Goal: Answer question/provide support: Share knowledge or assist other users

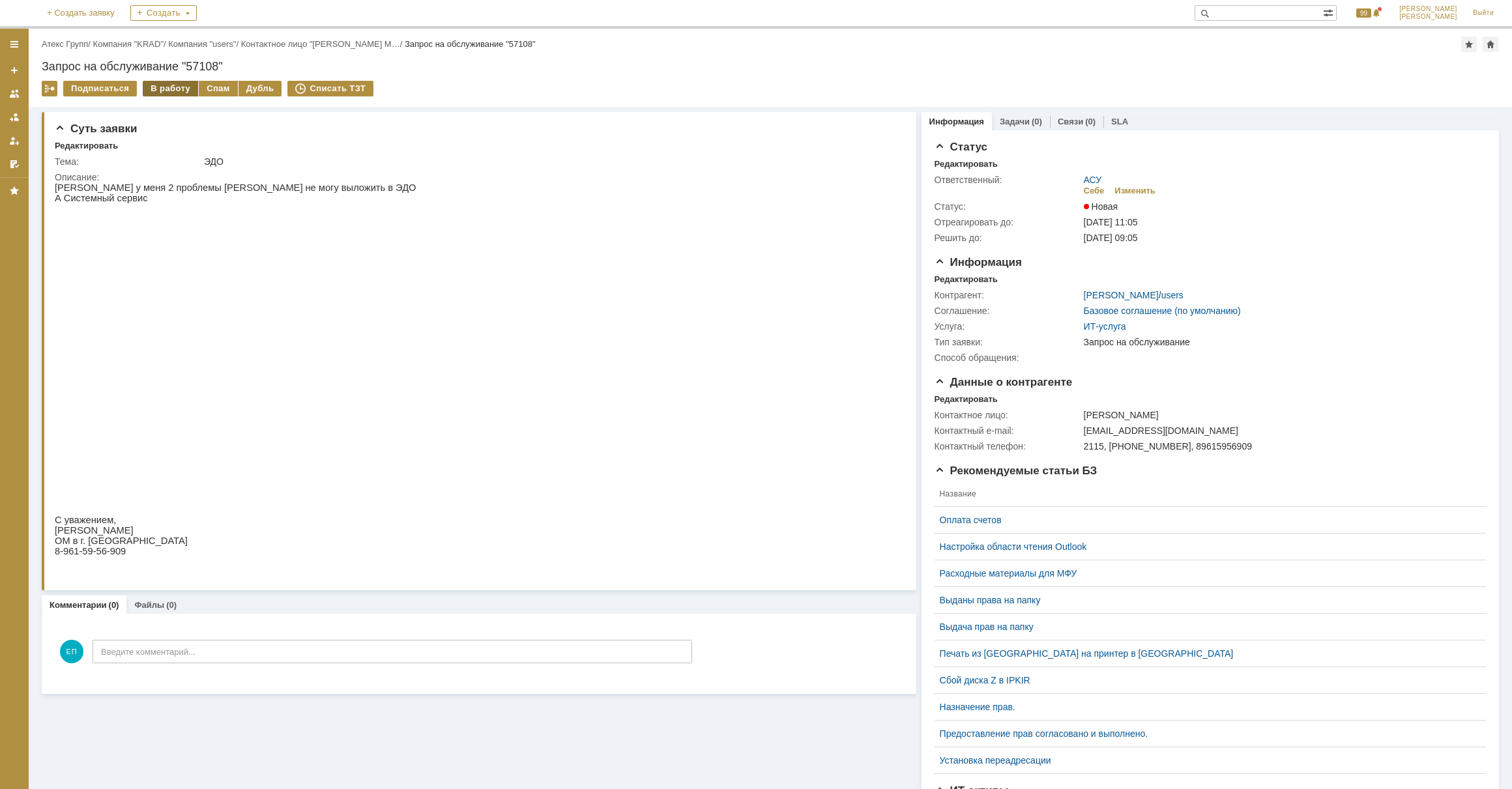
click at [178, 83] on div "В работу" at bounding box center [170, 89] width 56 height 15
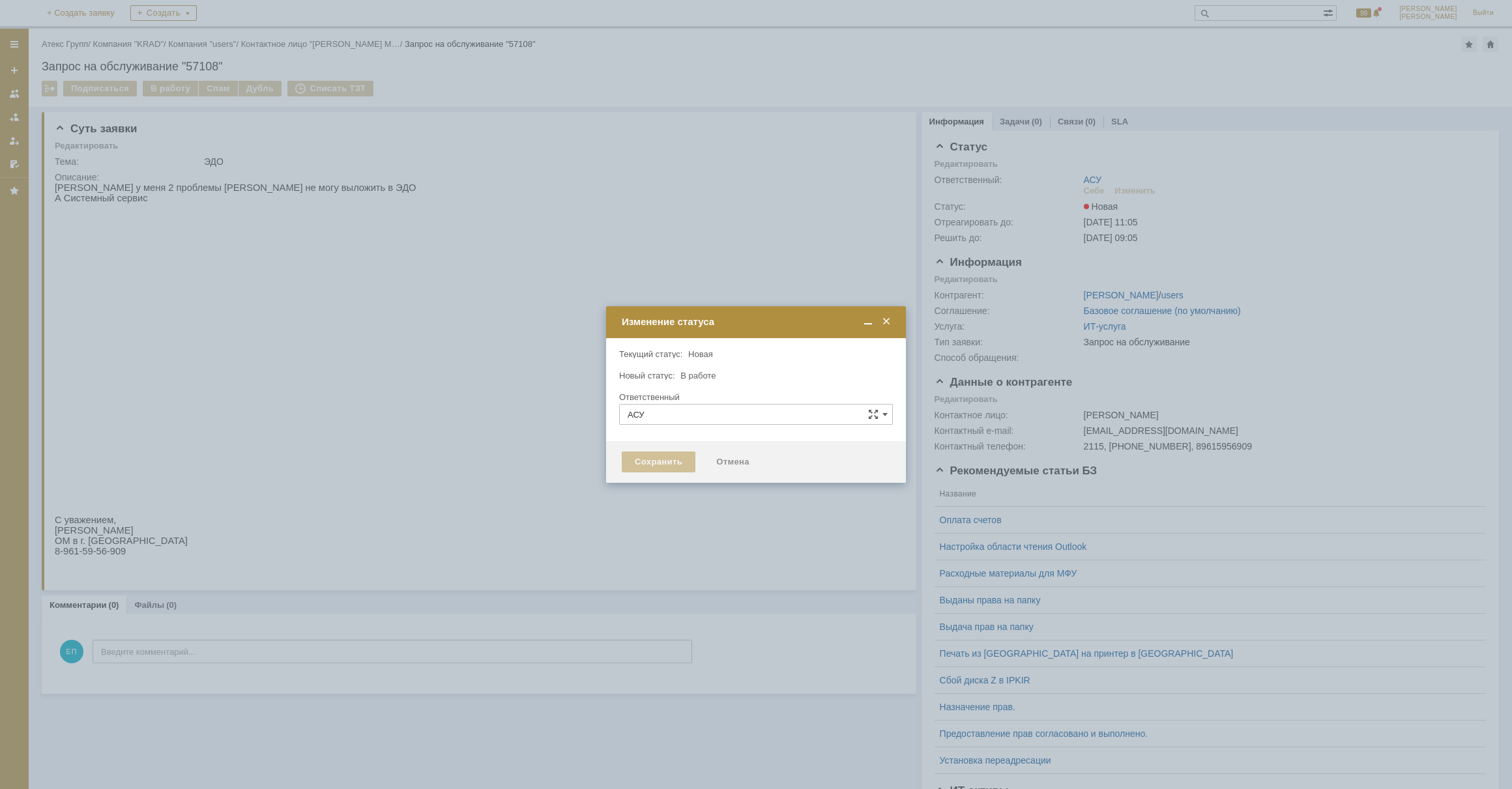
type input "[PERSON_NAME]"
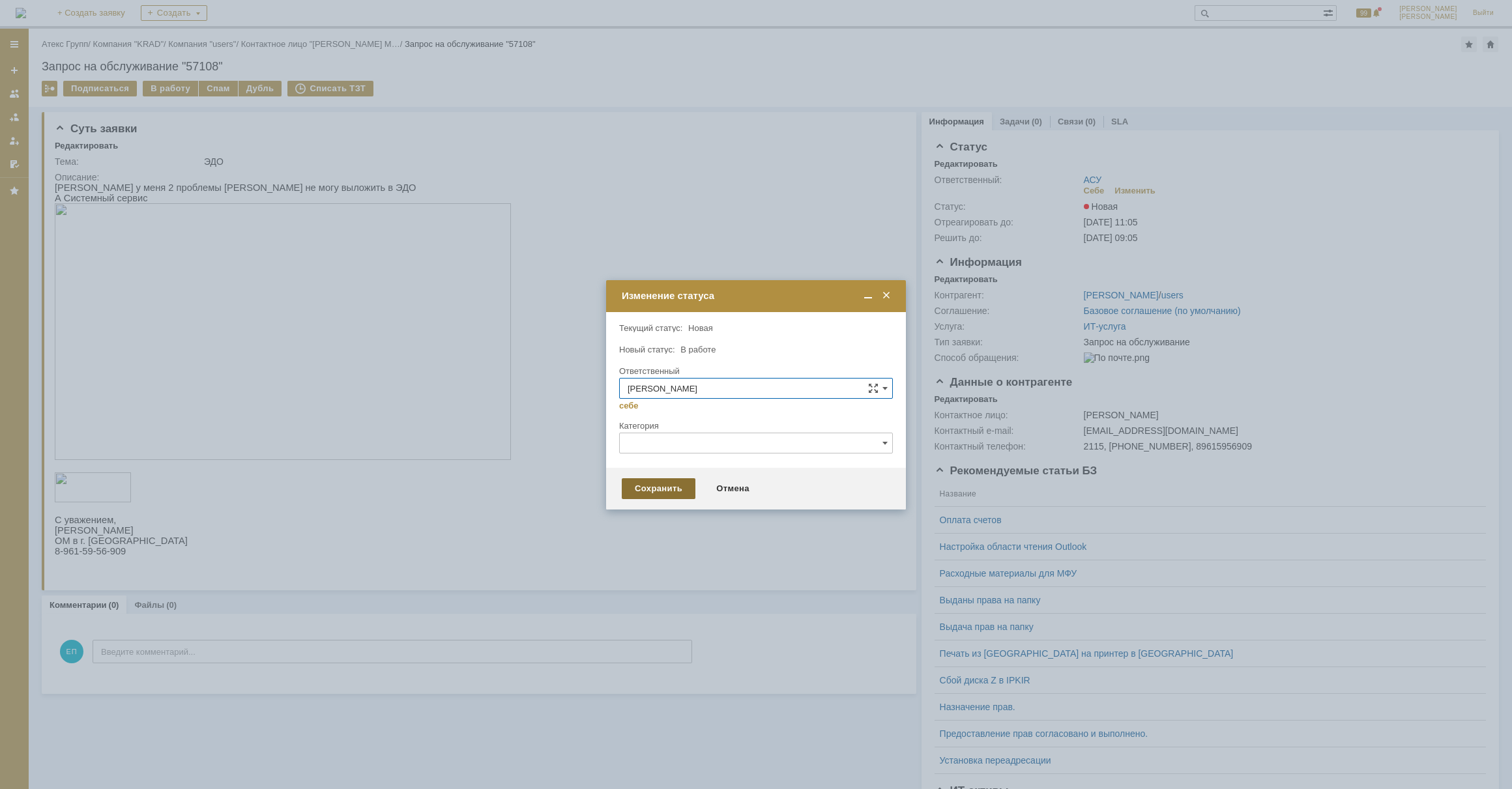
click at [673, 489] on div "Сохранить" at bounding box center [658, 488] width 73 height 21
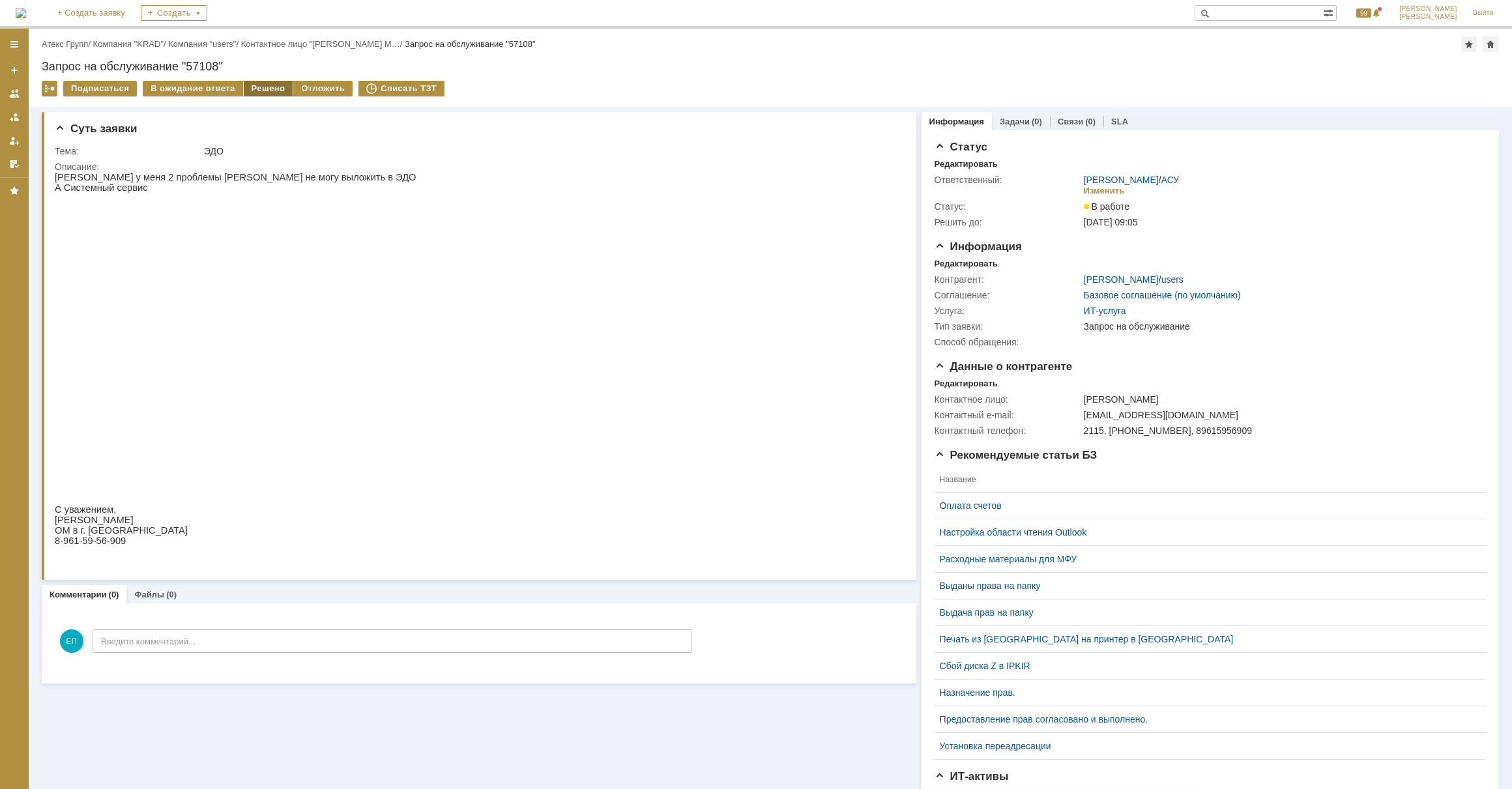
click at [268, 93] on div "Решено" at bounding box center [268, 89] width 49 height 15
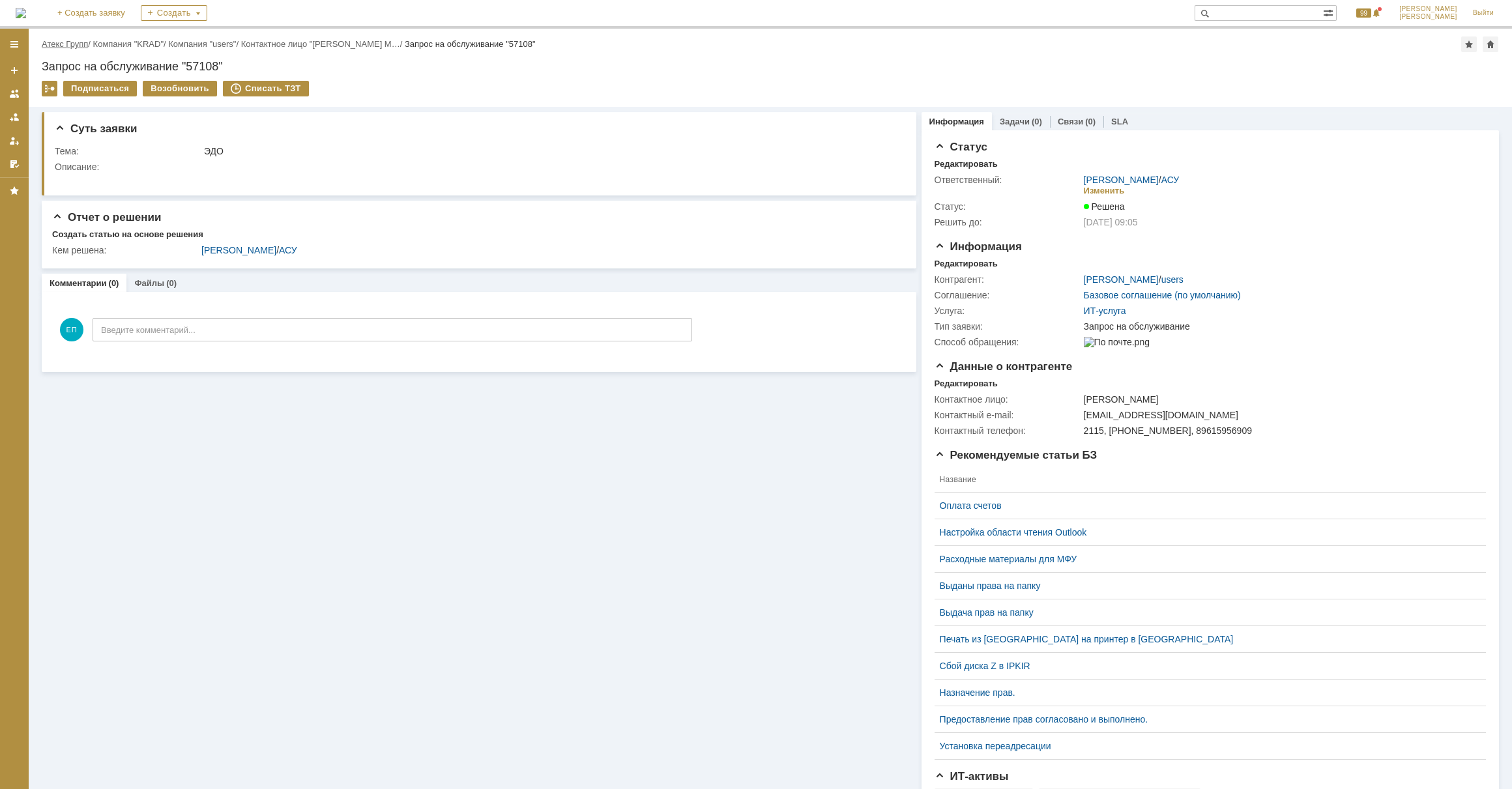
click at [72, 42] on link "Атекс Групп" at bounding box center [65, 44] width 46 height 10
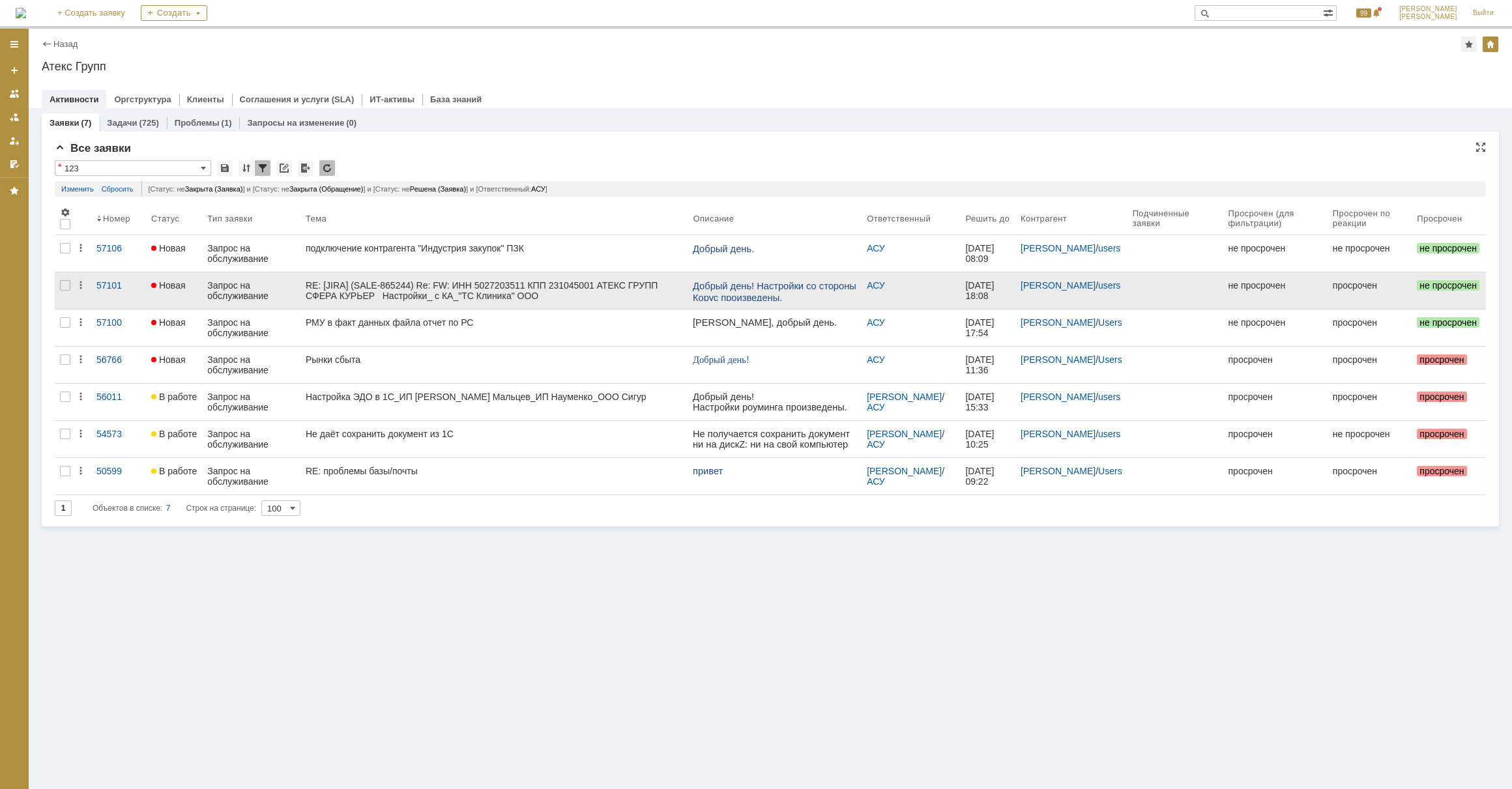
click at [474, 291] on div "RE: [JIRA] (SALE-865244) Re: FW: ИНН 5027203511 КПП 231045001 АТЕКС ГРУПП СФЕРА…" at bounding box center [494, 290] width 376 height 21
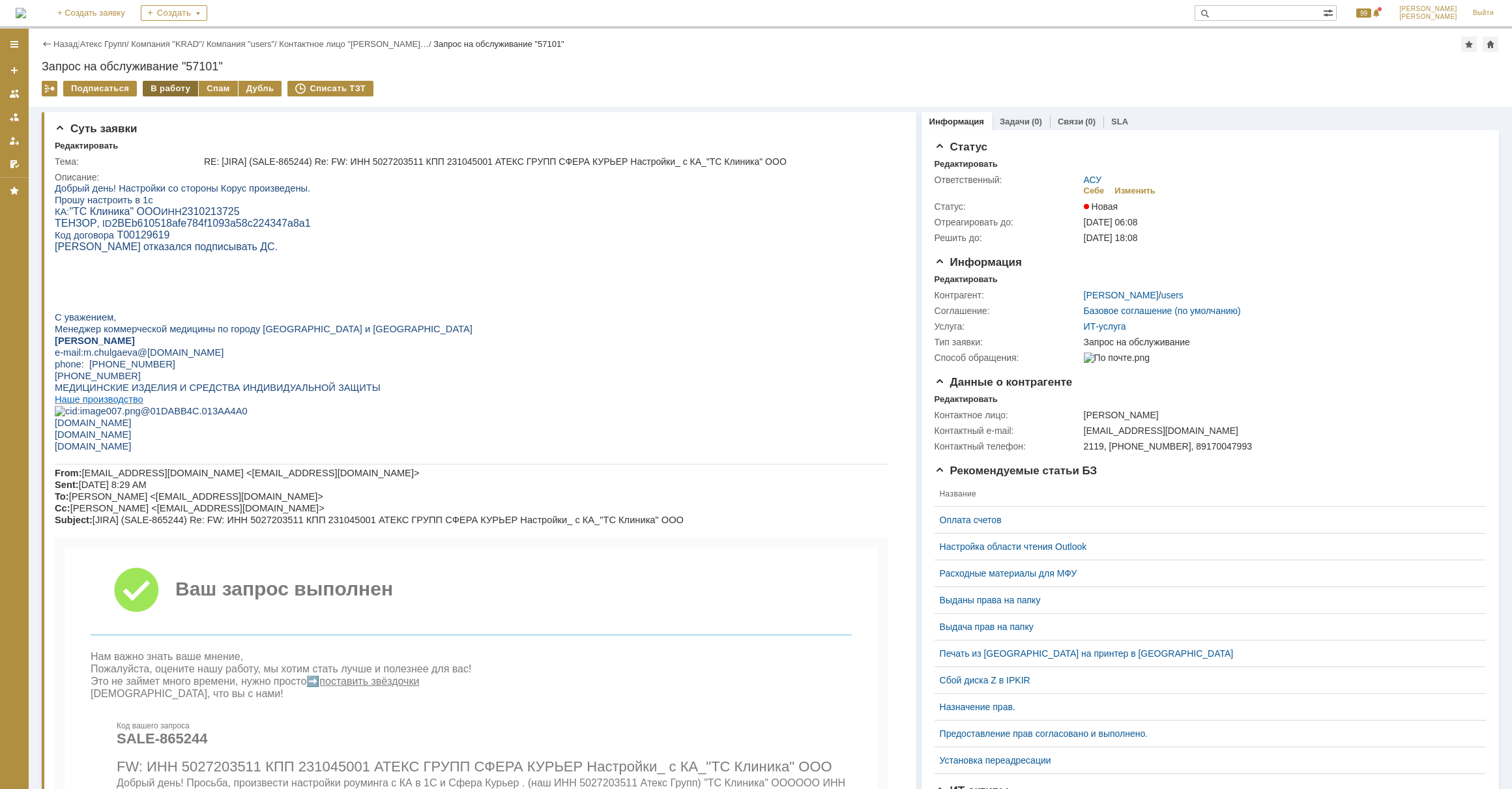
click at [162, 88] on div "В работу" at bounding box center [170, 89] width 56 height 15
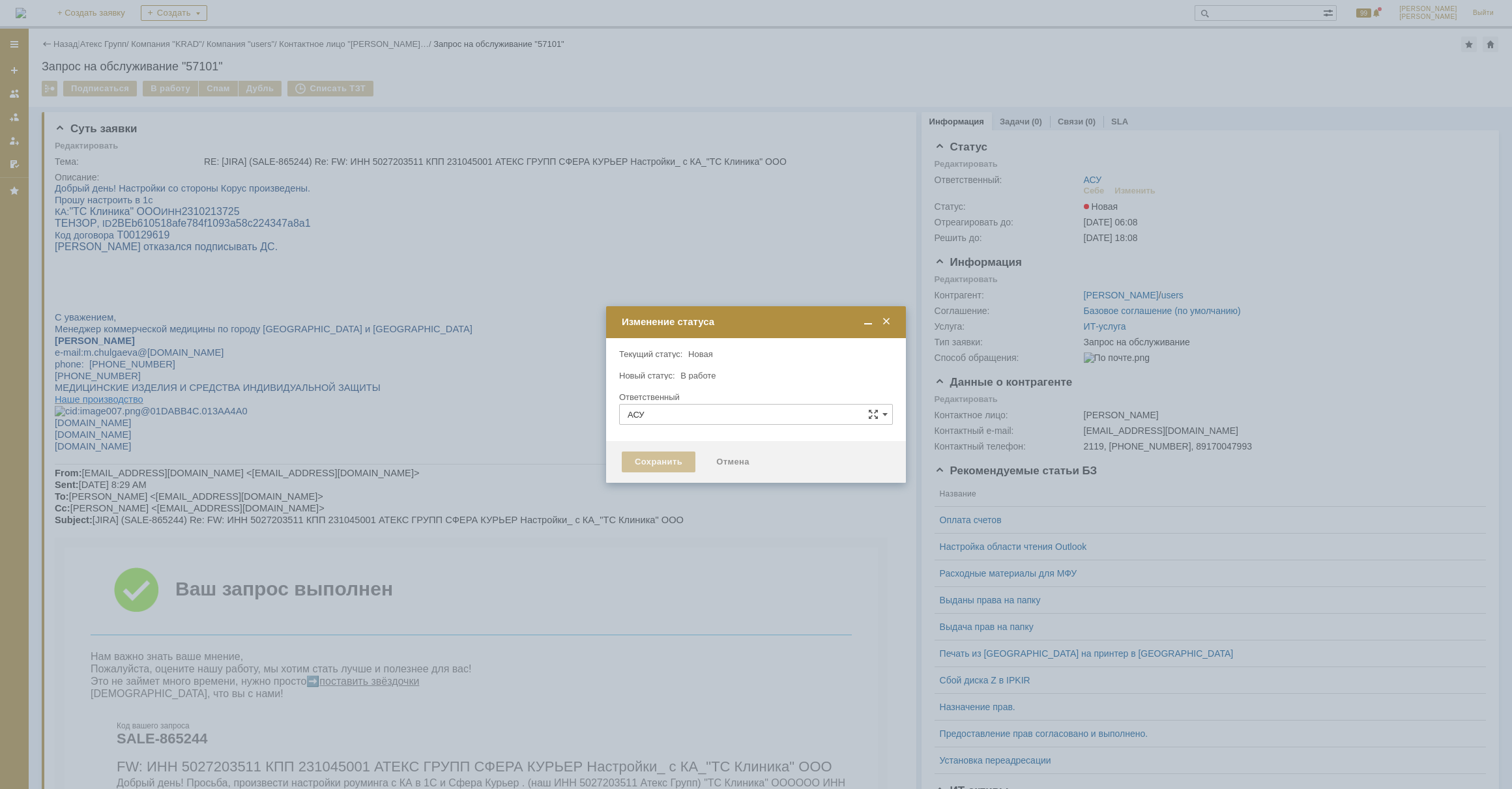
type input "[PERSON_NAME]"
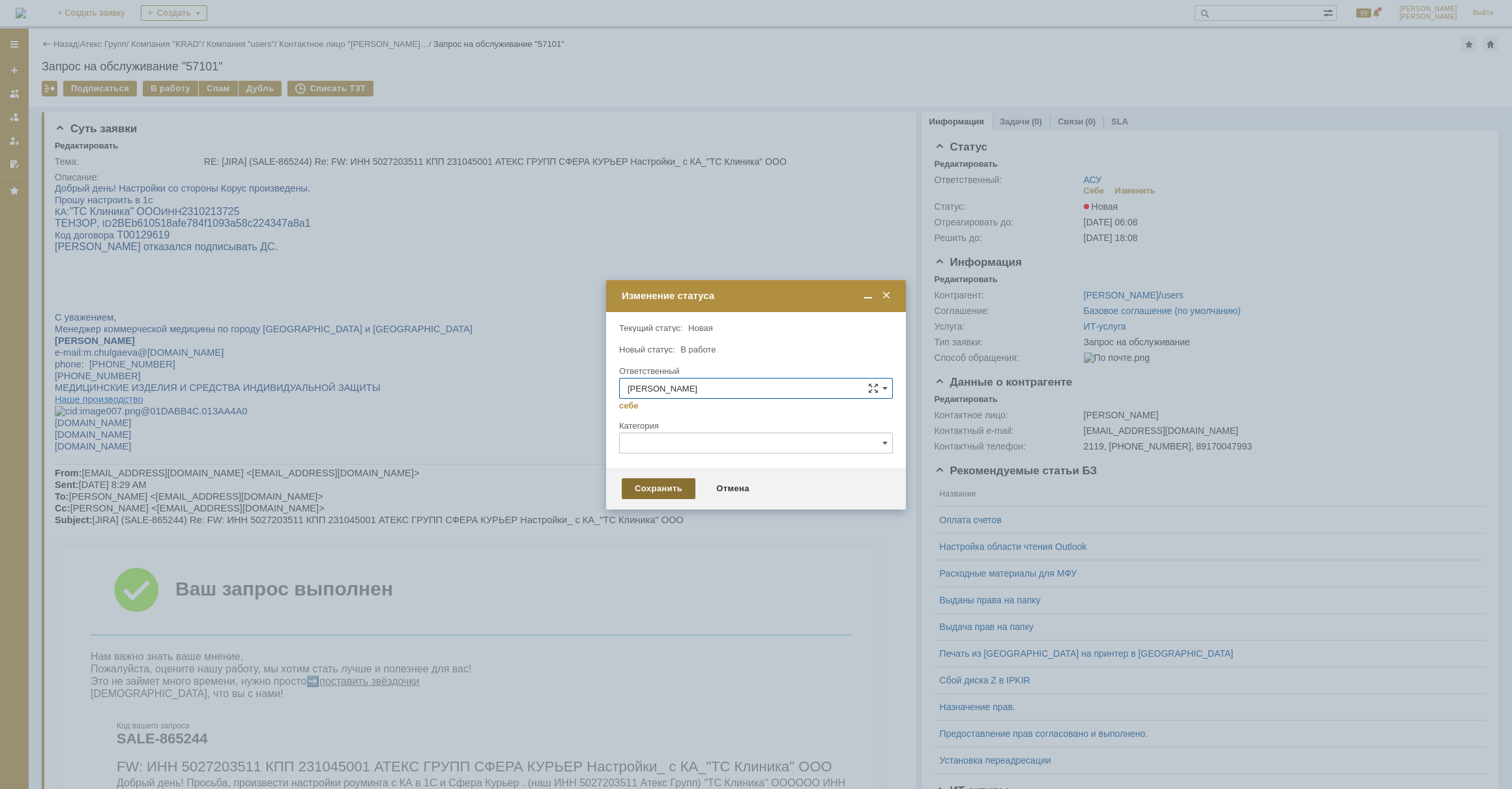
click at [673, 488] on div "Сохранить" at bounding box center [658, 488] width 73 height 21
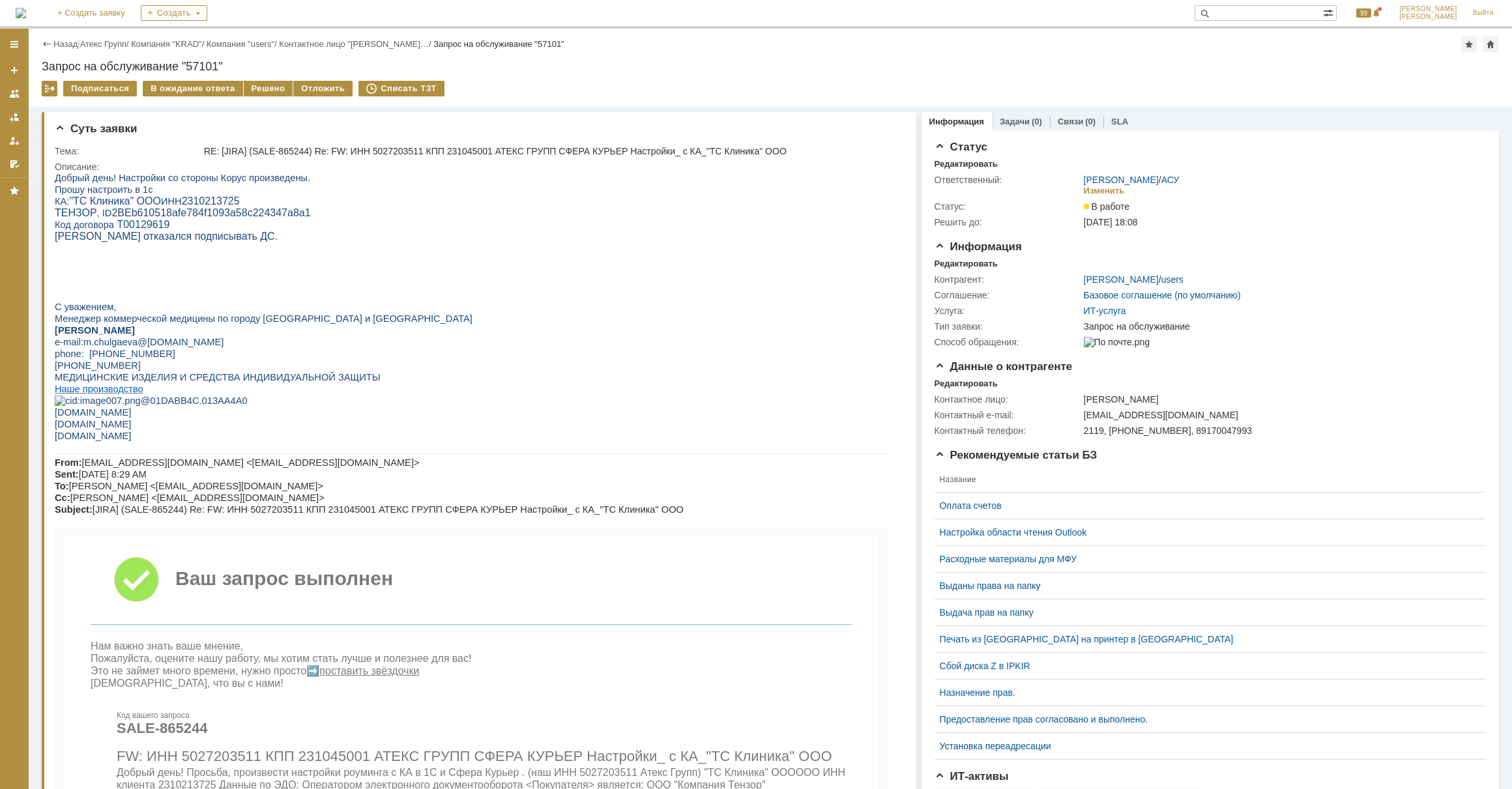
click at [198, 204] on span "2310213725" at bounding box center [211, 201] width 58 height 11
copy span "2310213725"
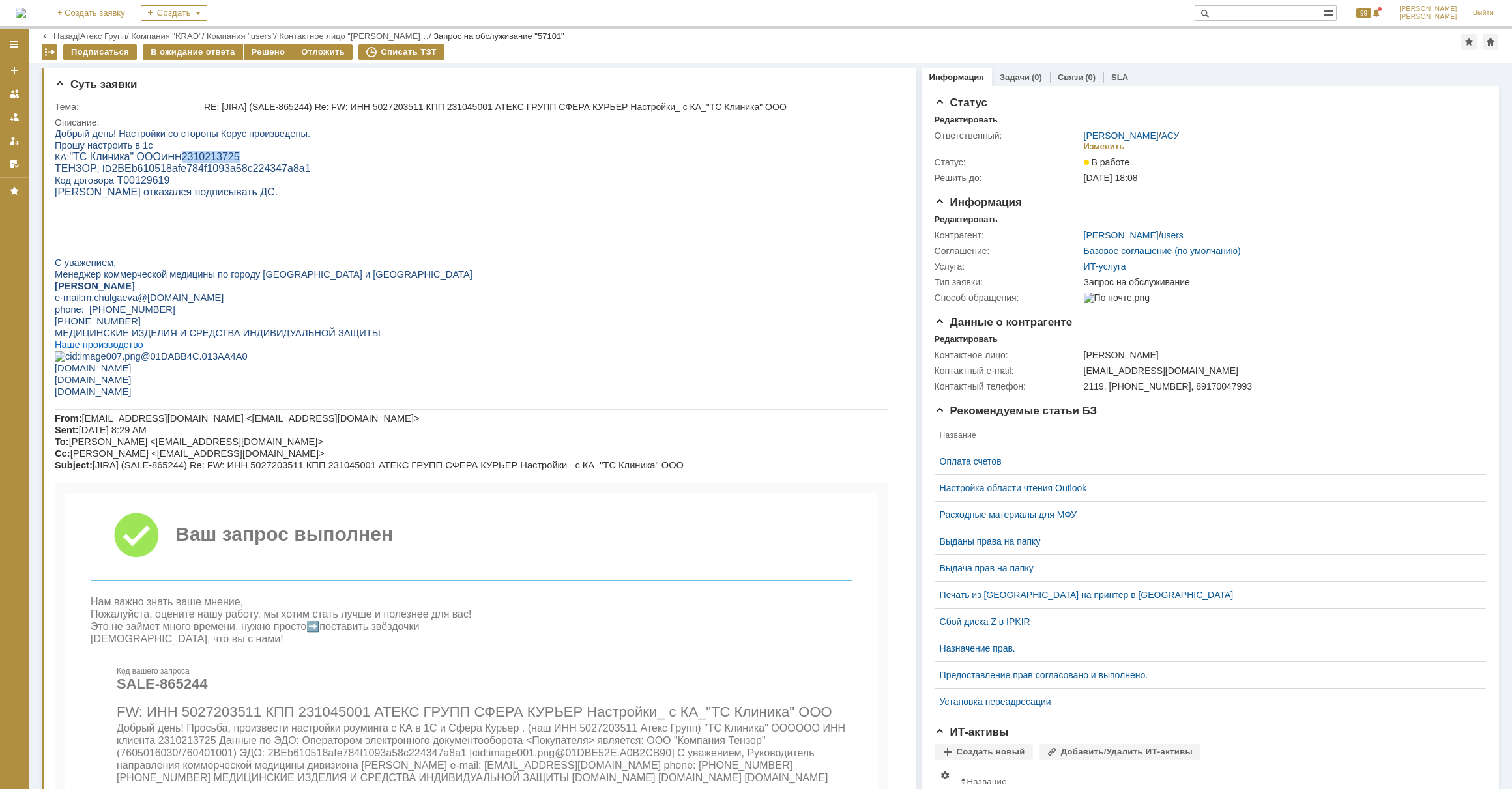
scroll to position [197, 0]
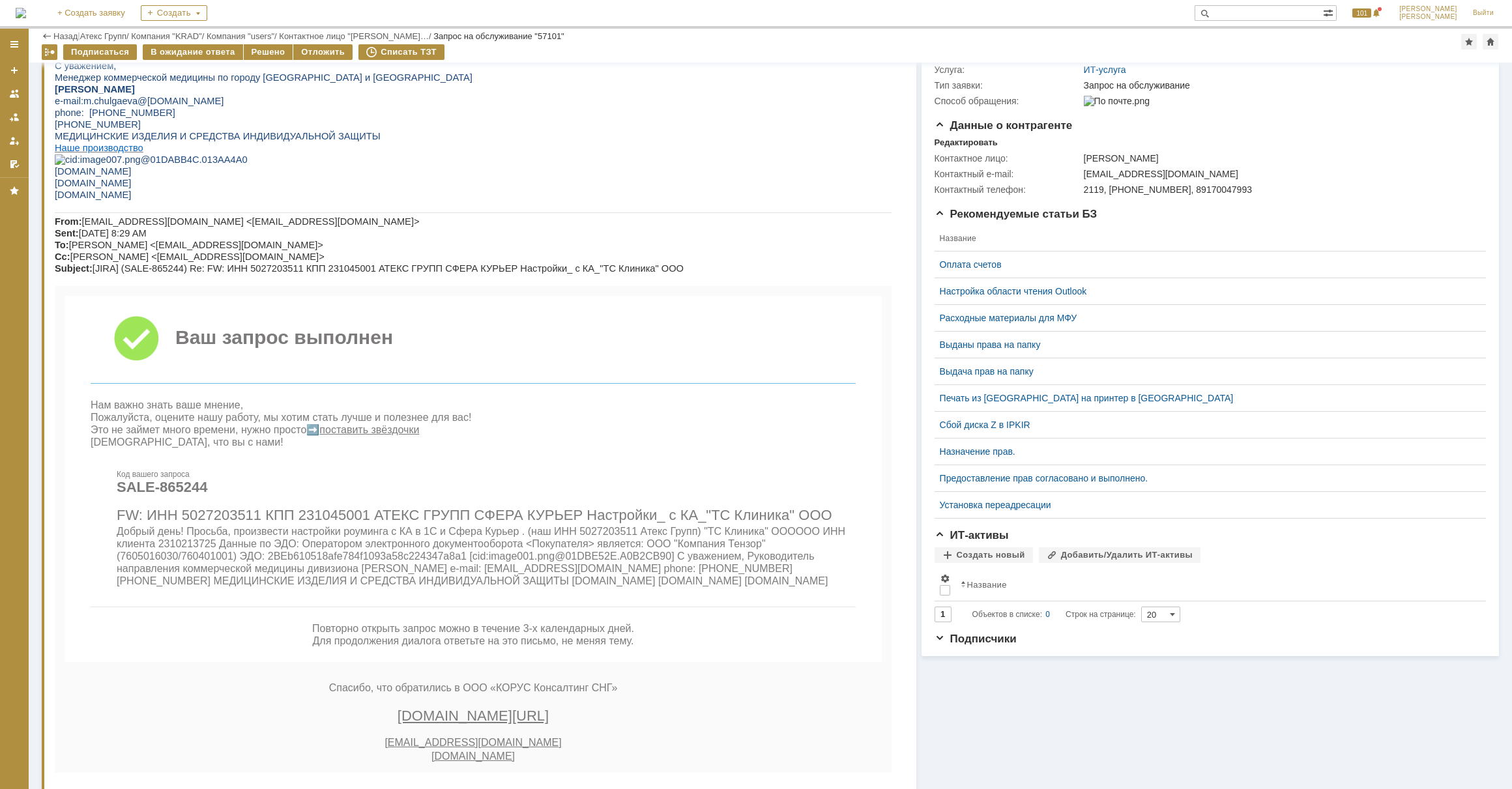
click at [1205, 723] on div "Информация Задачи (0) Связи (0) SLA Статус Редактировать Ответственный: Еремина…" at bounding box center [1207, 409] width 582 height 1086
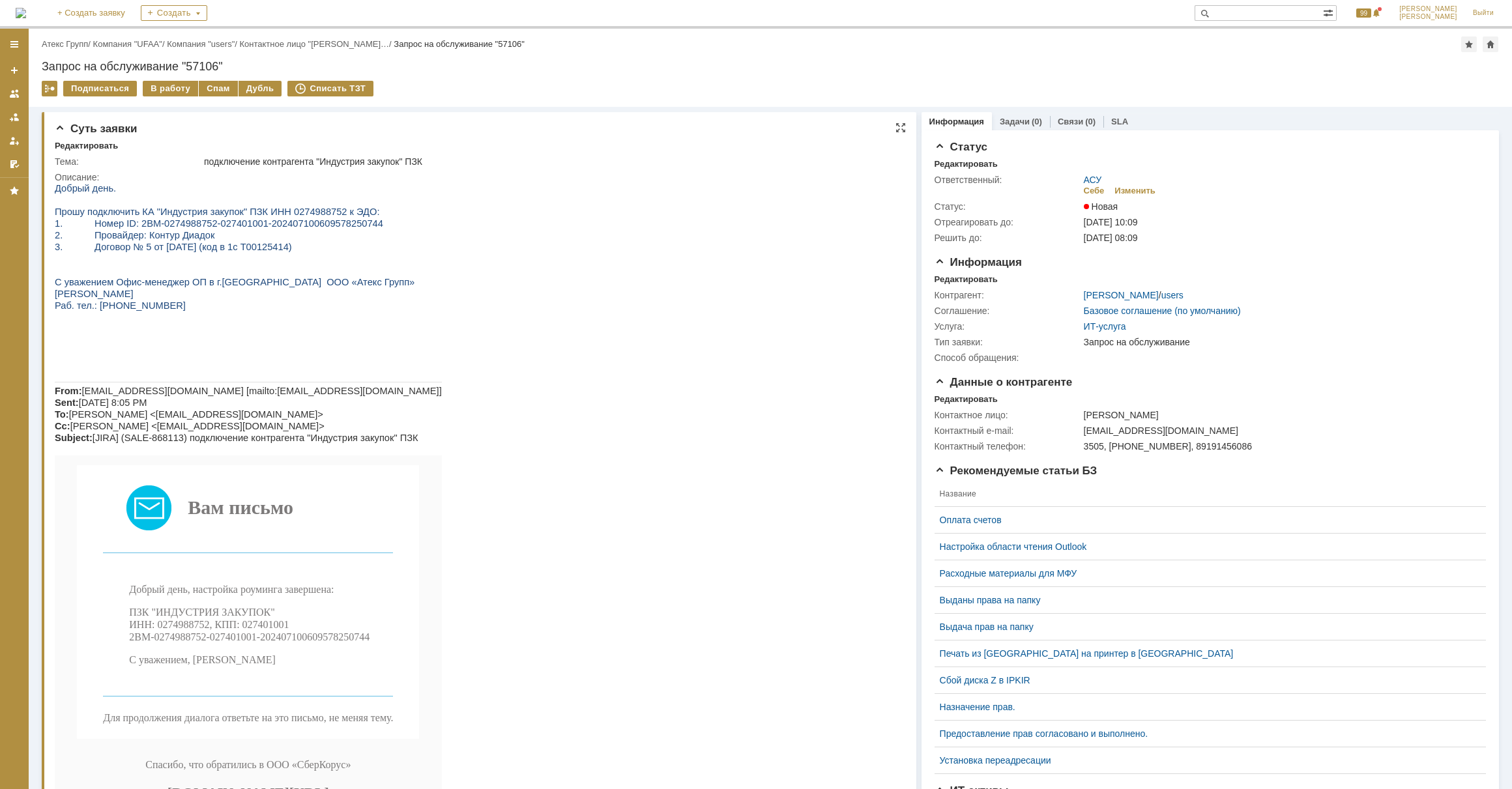
click at [183, 217] on span "Прошу подключить КА "Индустрия закупок" ПЗК ИНН 0274988752 к ЭДО:" at bounding box center [218, 212] width 326 height 11
click at [185, 86] on div "В работу" at bounding box center [170, 89] width 56 height 15
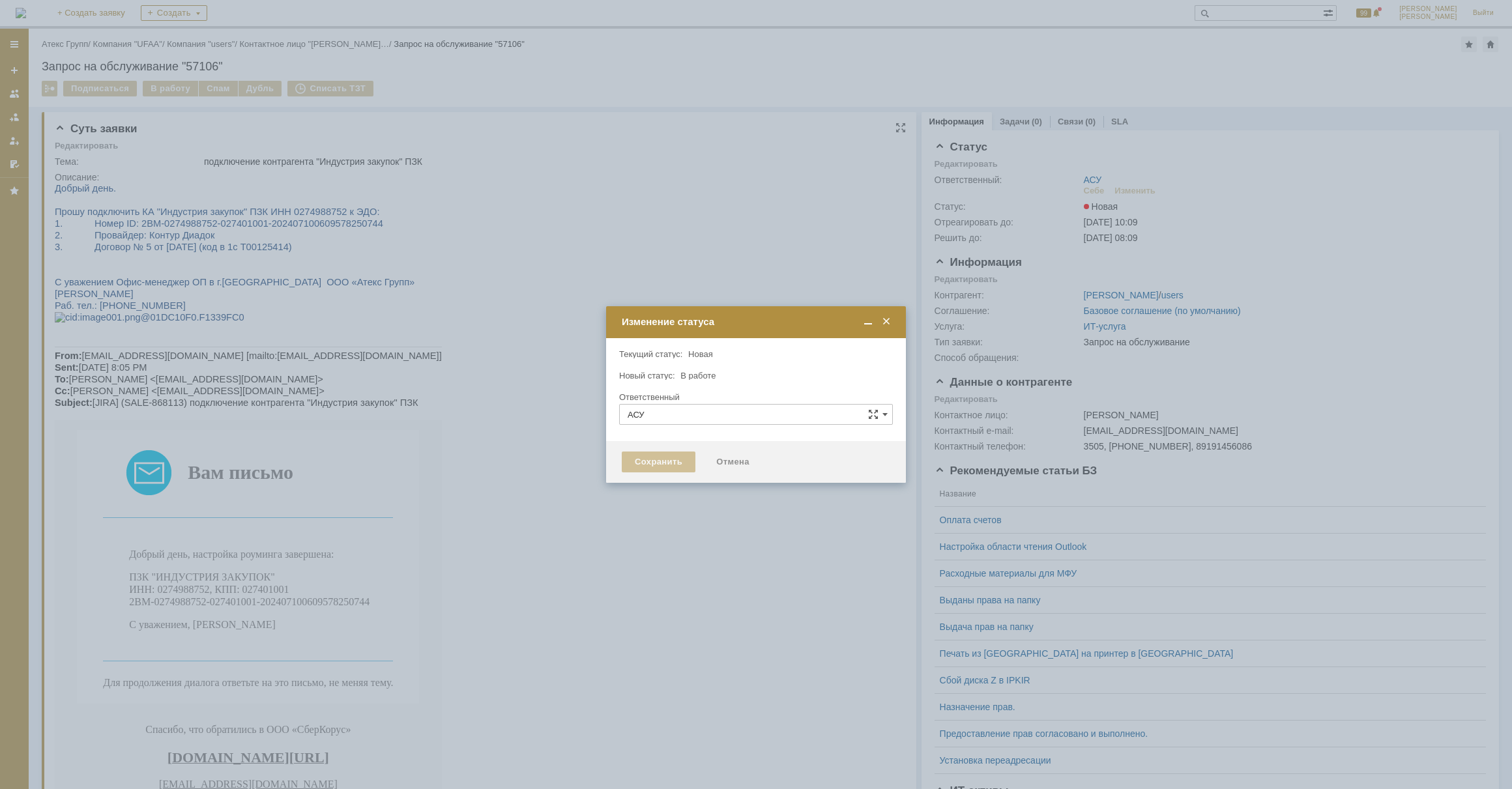
type input "[PERSON_NAME]"
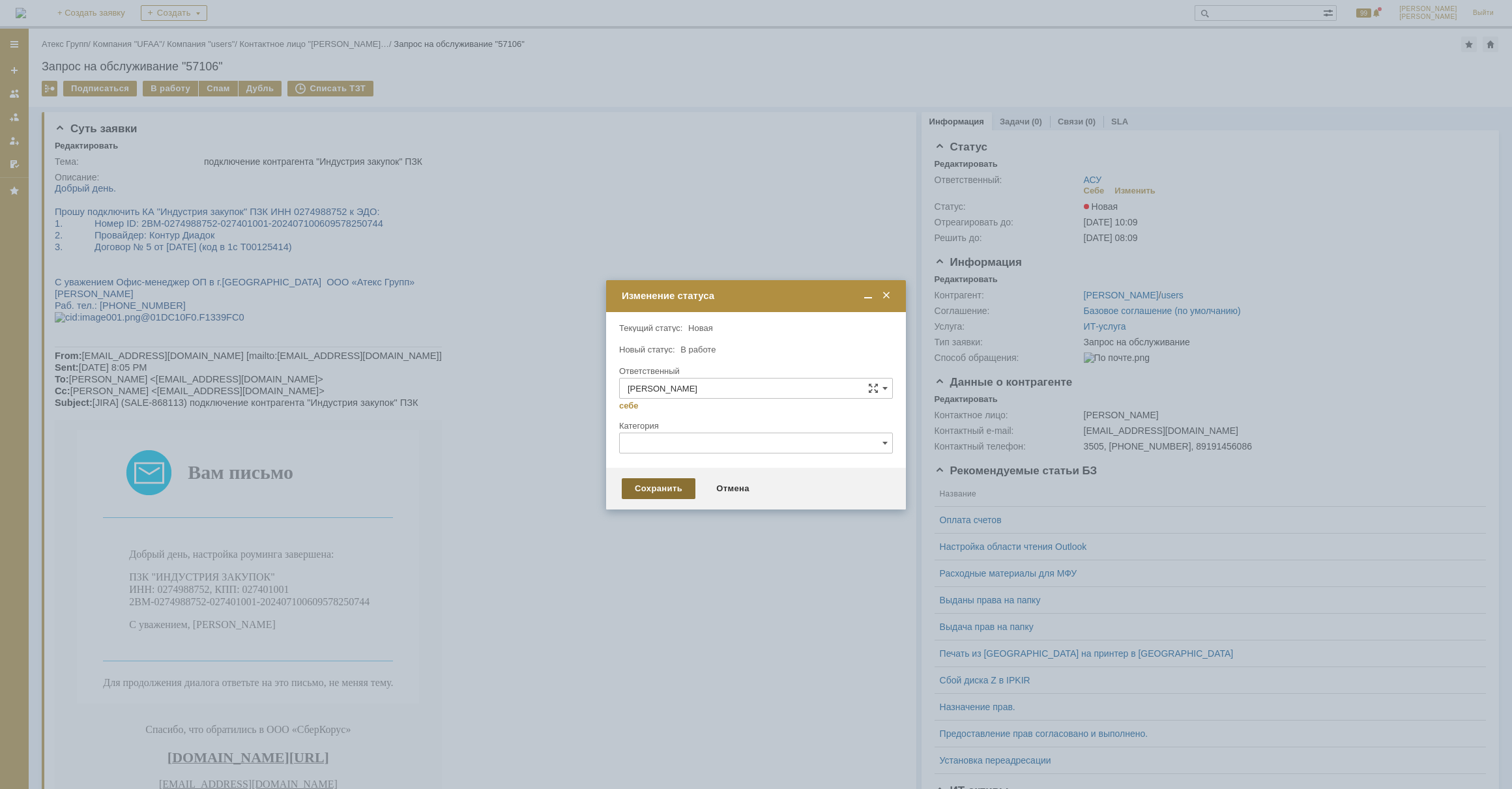
click at [681, 482] on div "Сохранить" at bounding box center [658, 488] width 73 height 21
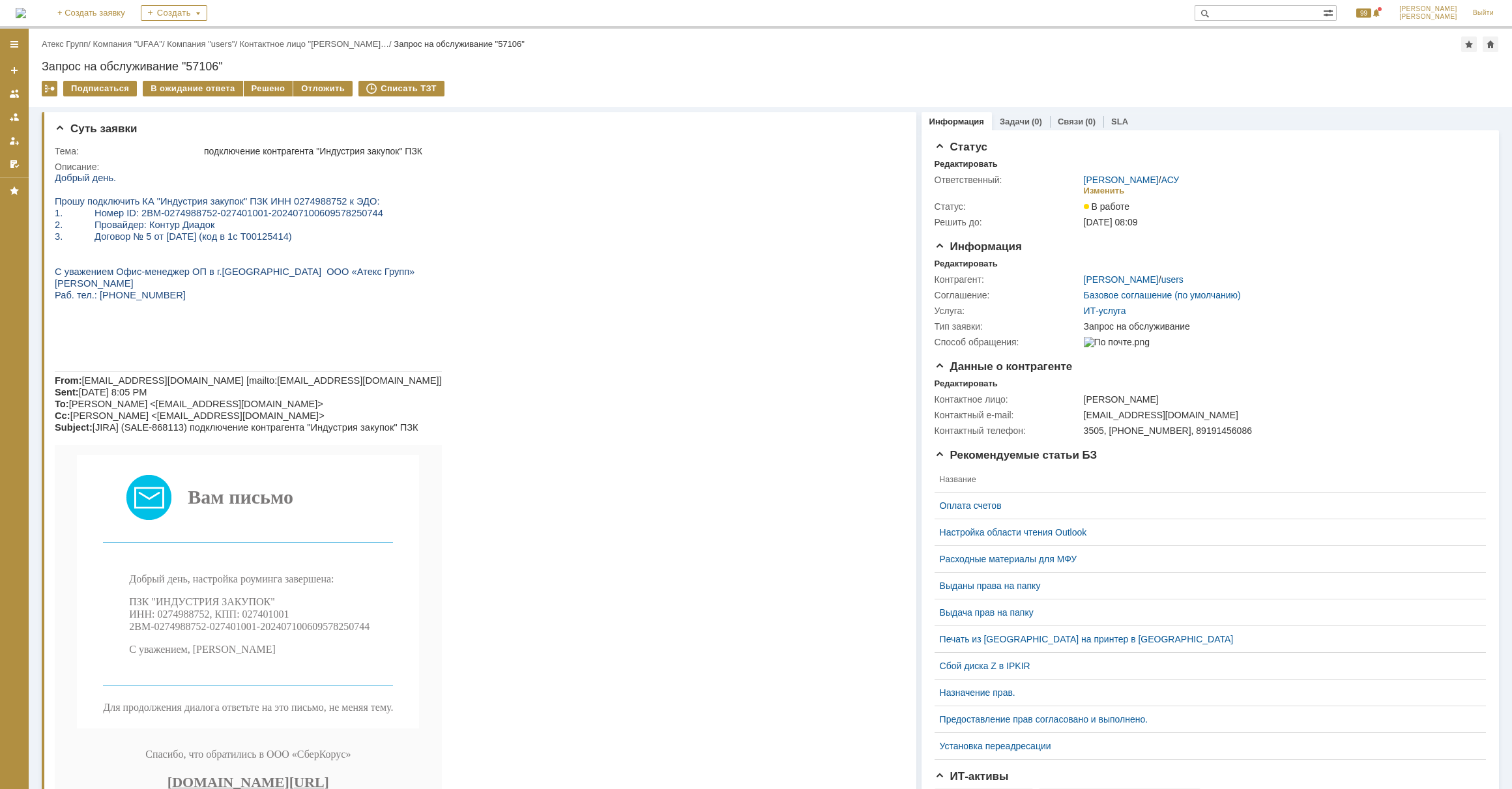
click at [282, 204] on span "Прошу подключить КА "Индустрия закупок" ПЗК ИНН 0274988752 к ЭДО:" at bounding box center [218, 201] width 326 height 11
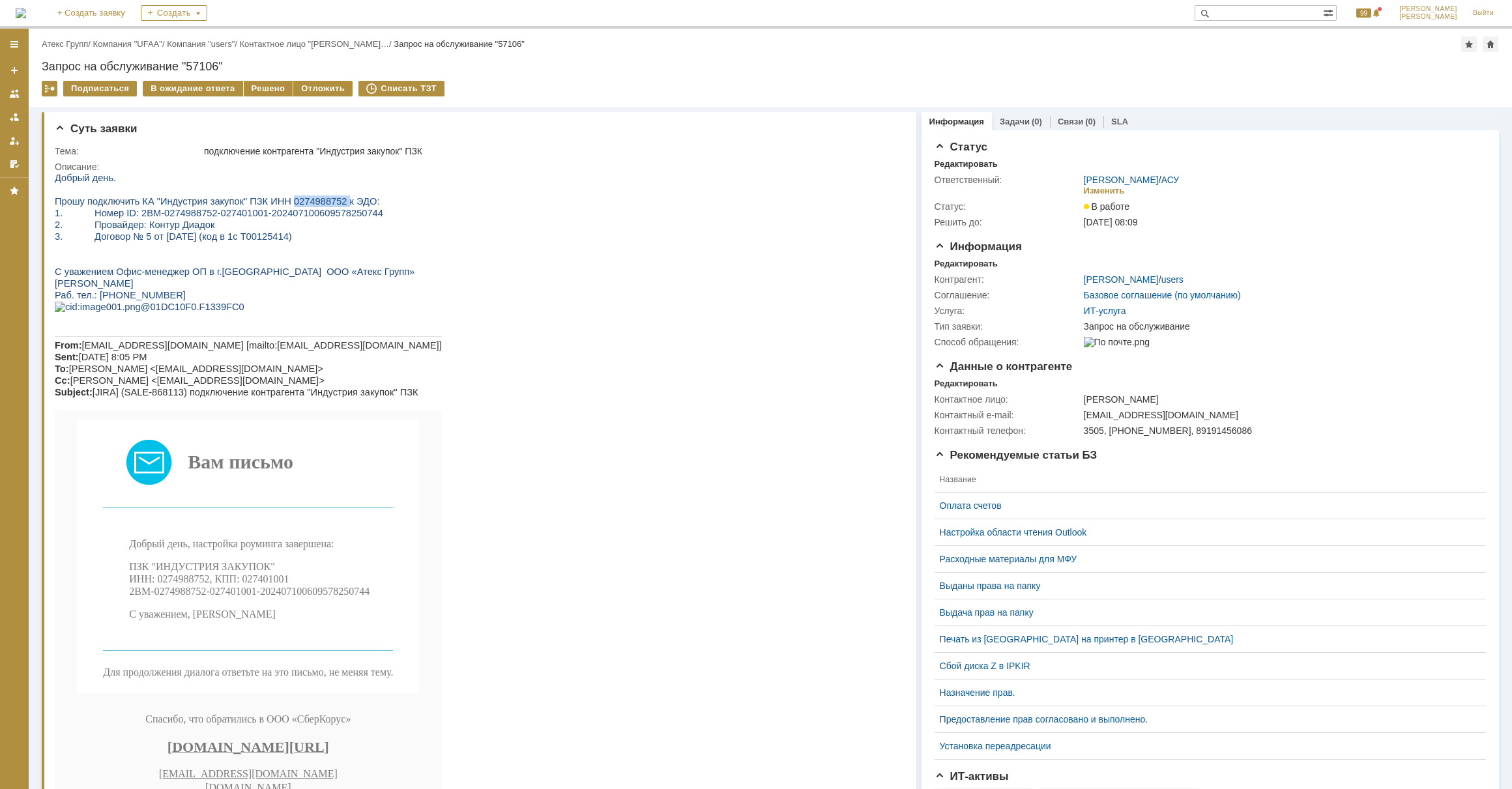
click at [282, 204] on span "Прошу подключить КА "Индустрия закупок" ПЗК ИНН 0274988752 к ЭДО:" at bounding box center [218, 201] width 326 height 11
copy span "0274988752"
drag, startPoint x: 288, startPoint y: 240, endPoint x: 61, endPoint y: 220, distance: 227.9
click at [61, 220] on div "Добрый день. Прошу подключить КА "Индустрия закупок" ПЗК ИНН 0274988752 к ЭДО: …" at bounding box center [248, 494] width 387 height 644
click at [61, 218] on span "1. Номер ID: 2BM-0274988752-027401001-202407100609578250744" at bounding box center [219, 214] width 329 height 11
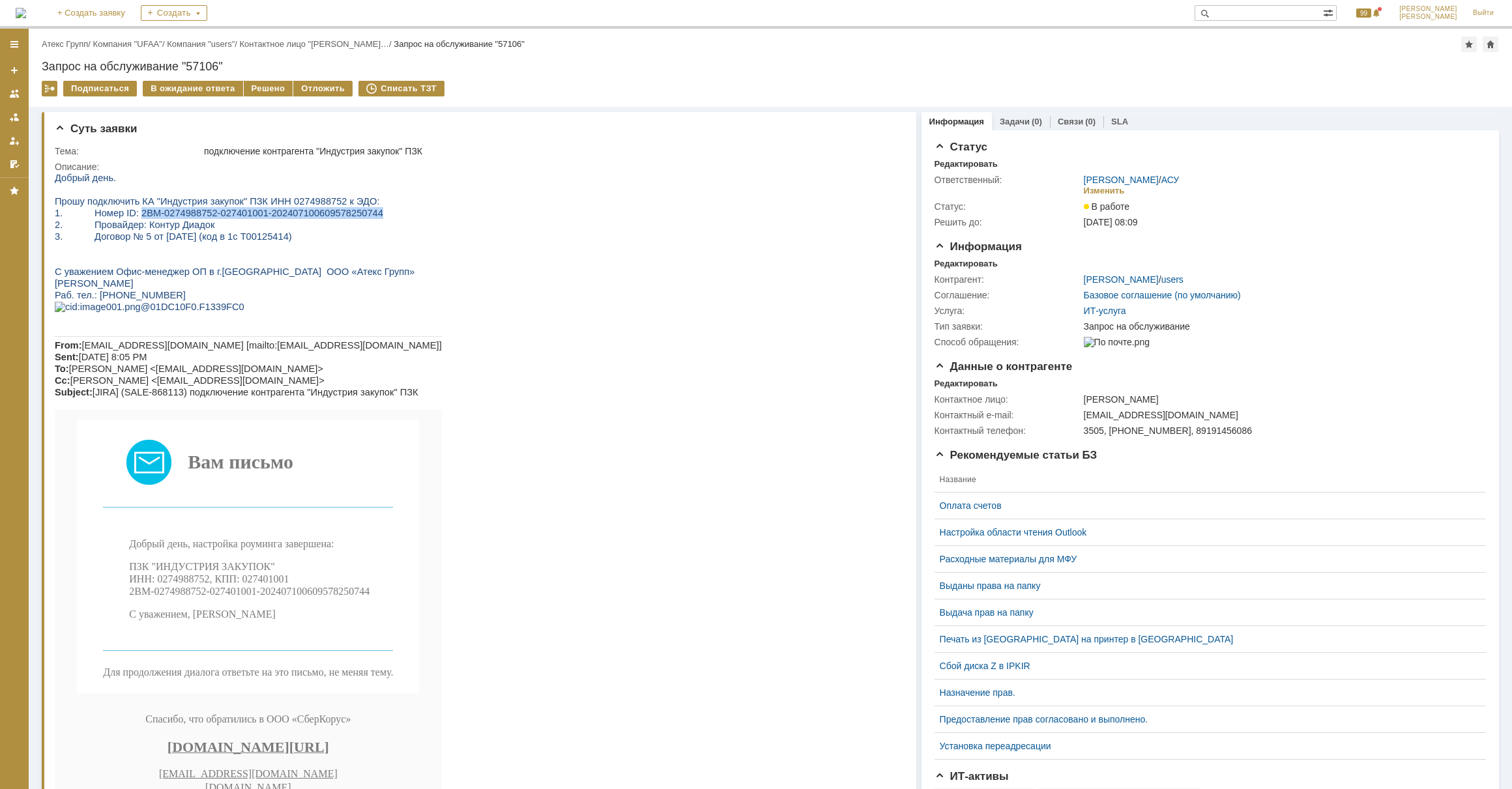
drag, startPoint x: 130, startPoint y: 217, endPoint x: 351, endPoint y: 217, distance: 221.0
click at [351, 217] on p "1. Номер ID: 2BM-0274988752-027401001-202407100609578250744" at bounding box center [248, 213] width 387 height 12
copy span "2BM-0274988752-027401001-202407100609578250744"
click at [250, 87] on div "Решено" at bounding box center [268, 89] width 49 height 15
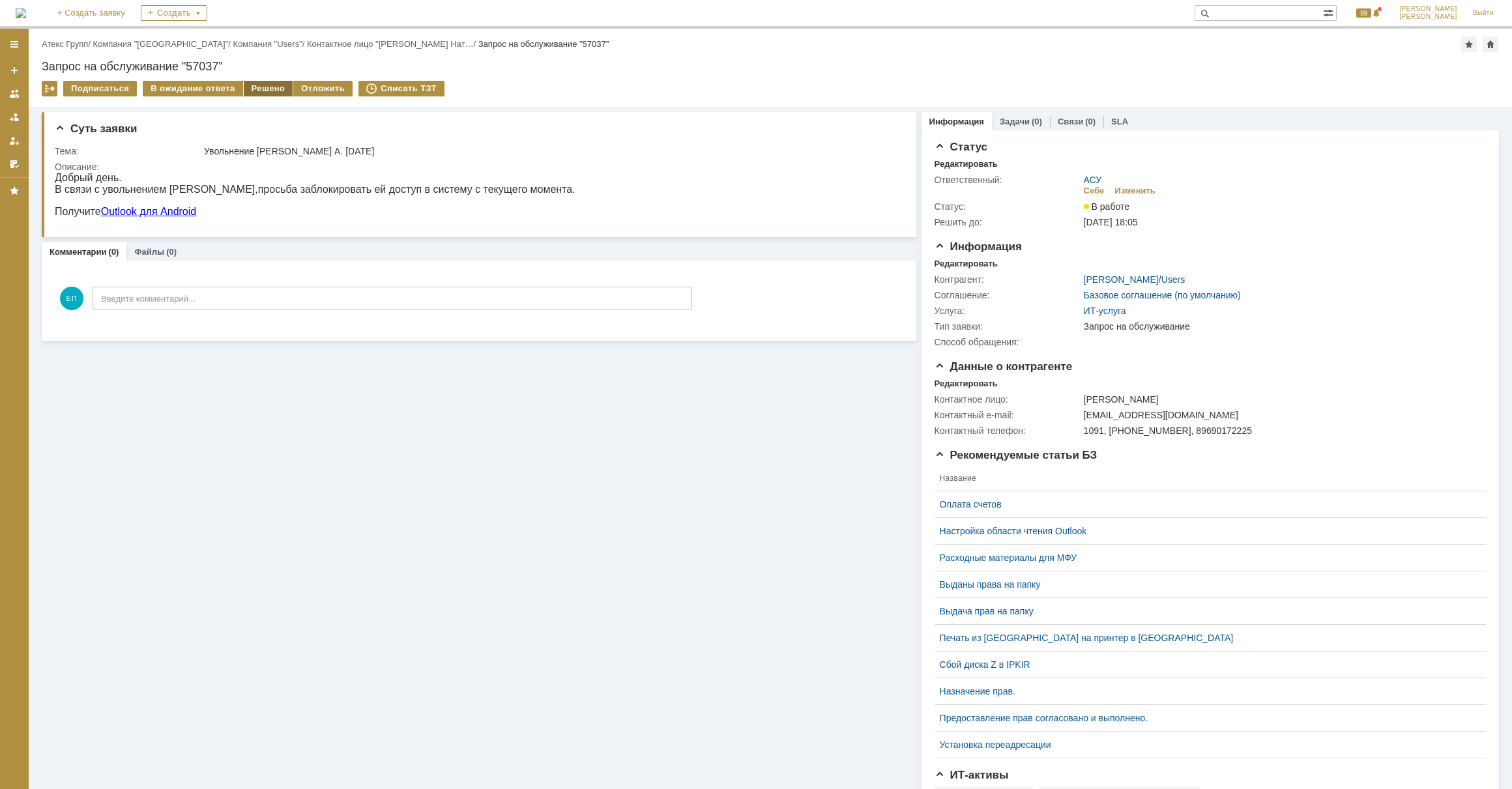
click at [265, 91] on div "Решено" at bounding box center [268, 89] width 49 height 15
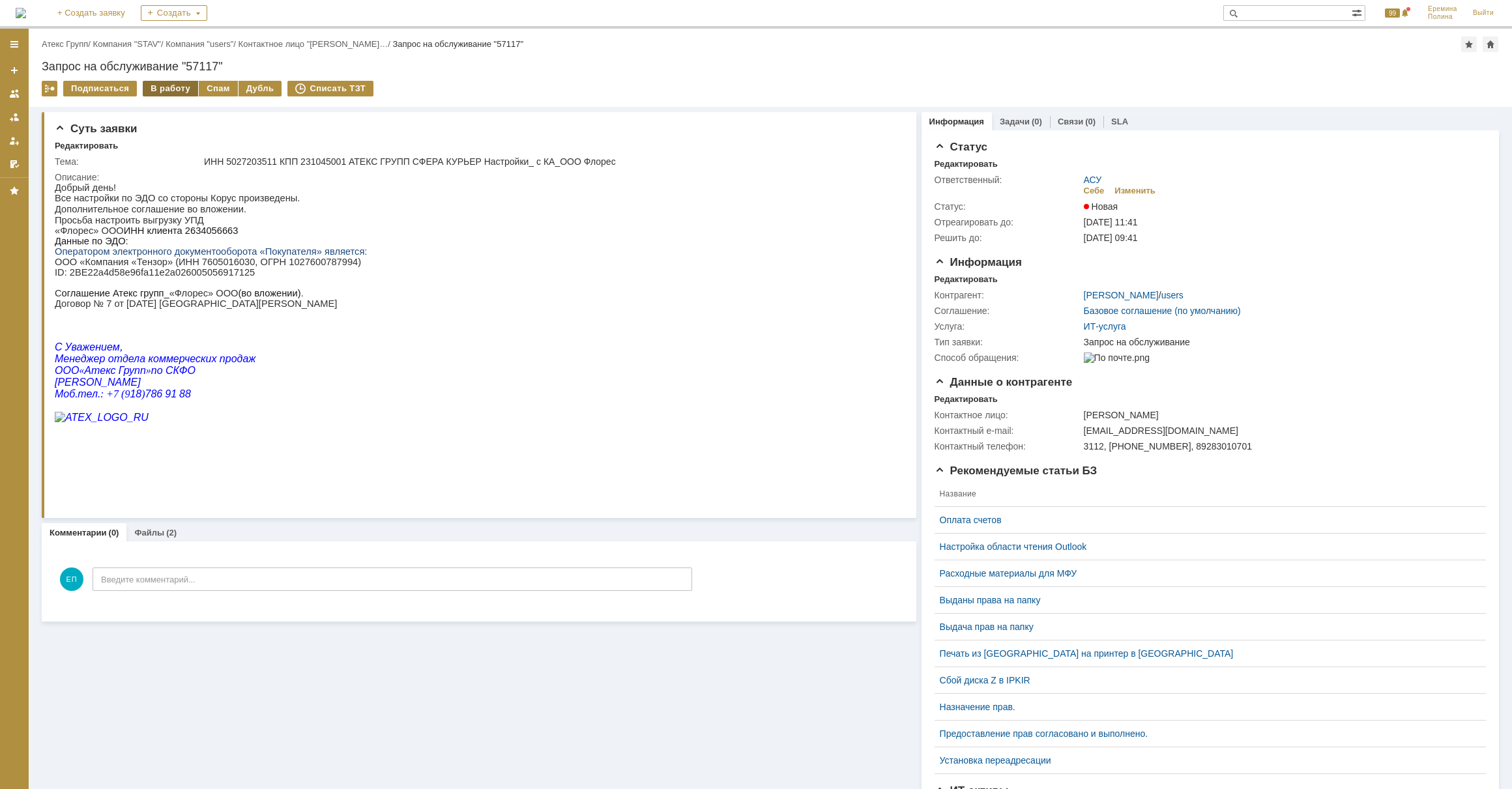
click at [154, 84] on div "В работу" at bounding box center [170, 89] width 56 height 15
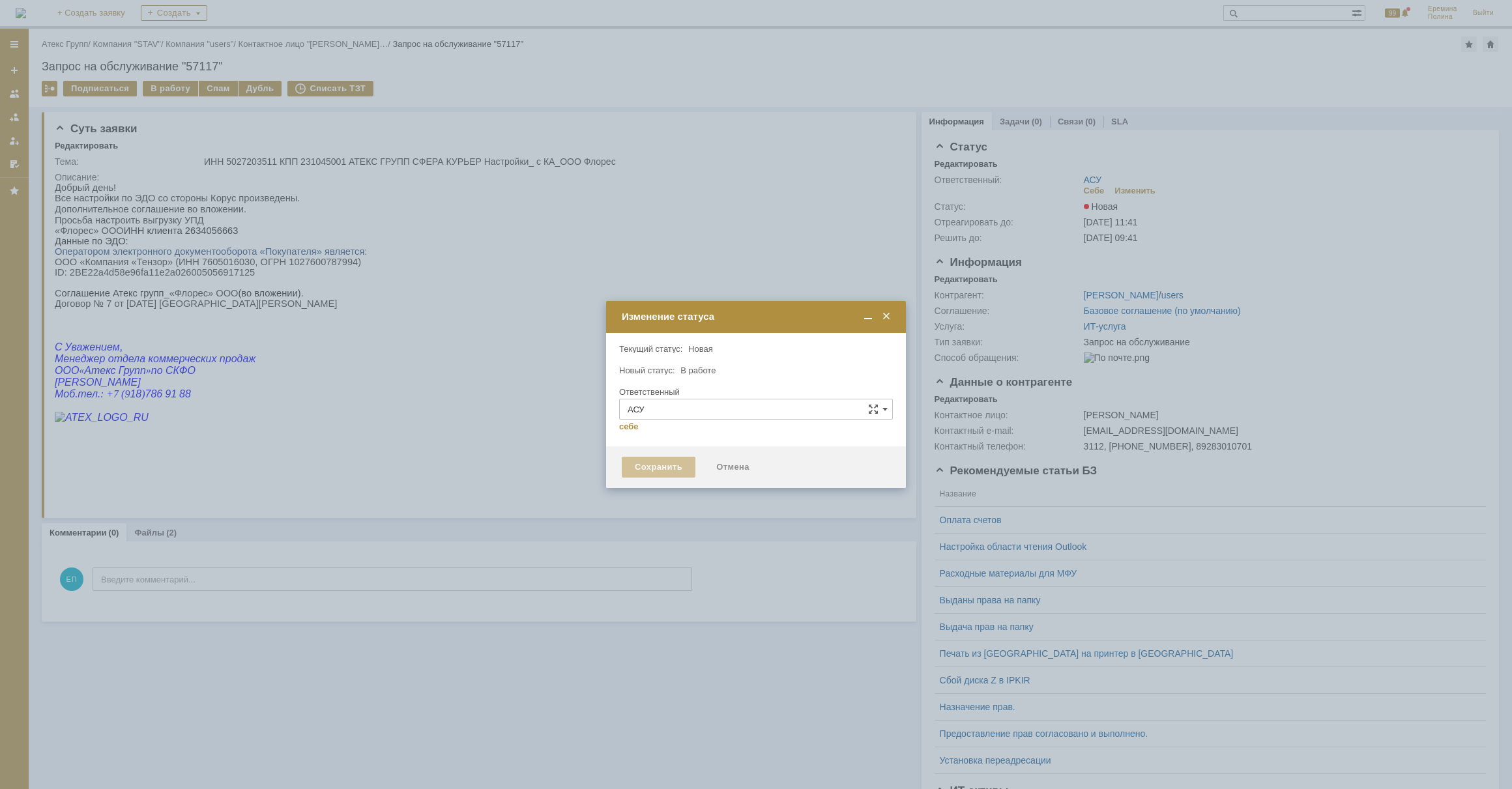
type input "[PERSON_NAME]"
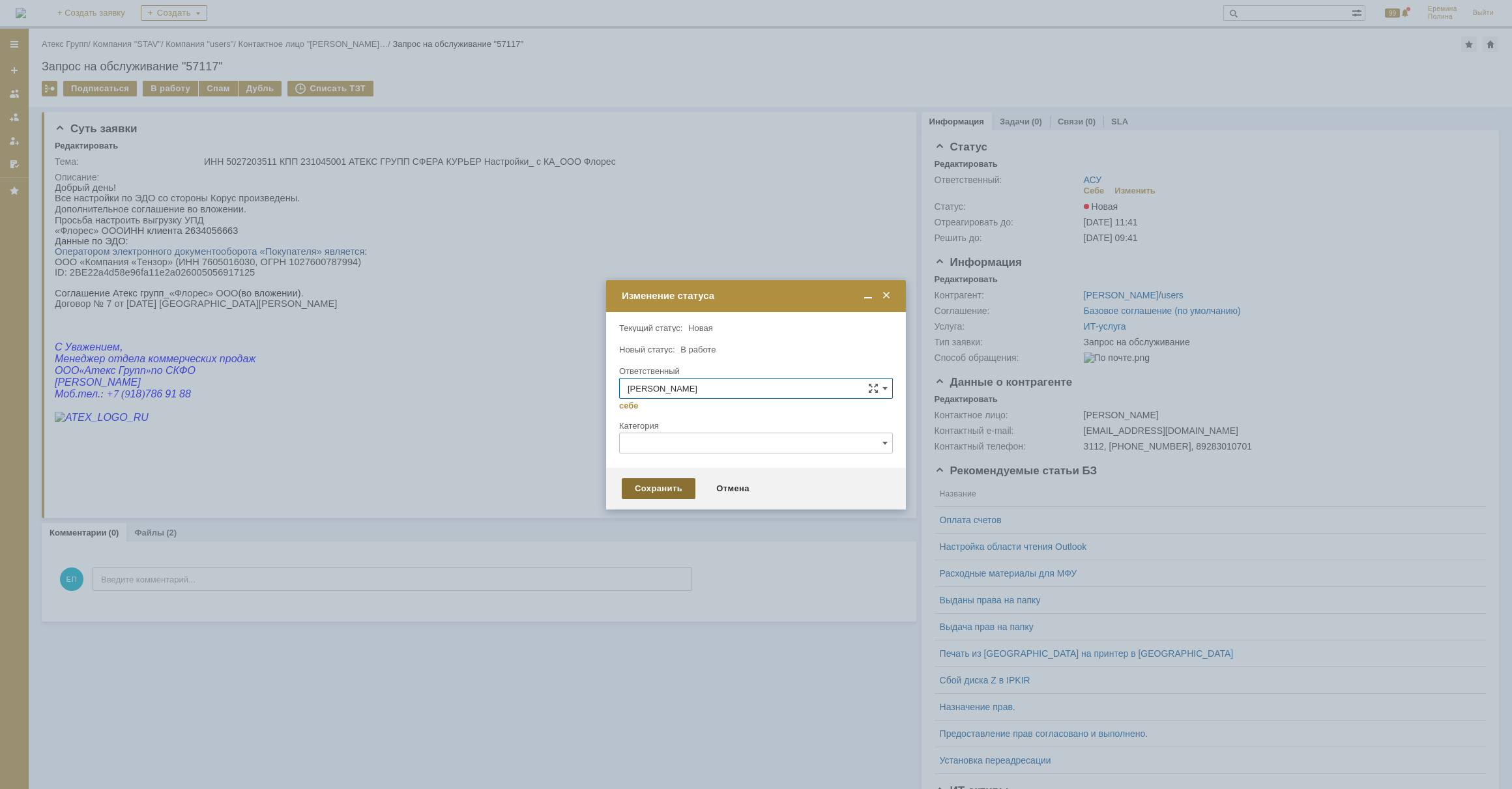
click at [647, 483] on div "Сохранить" at bounding box center [658, 488] width 73 height 21
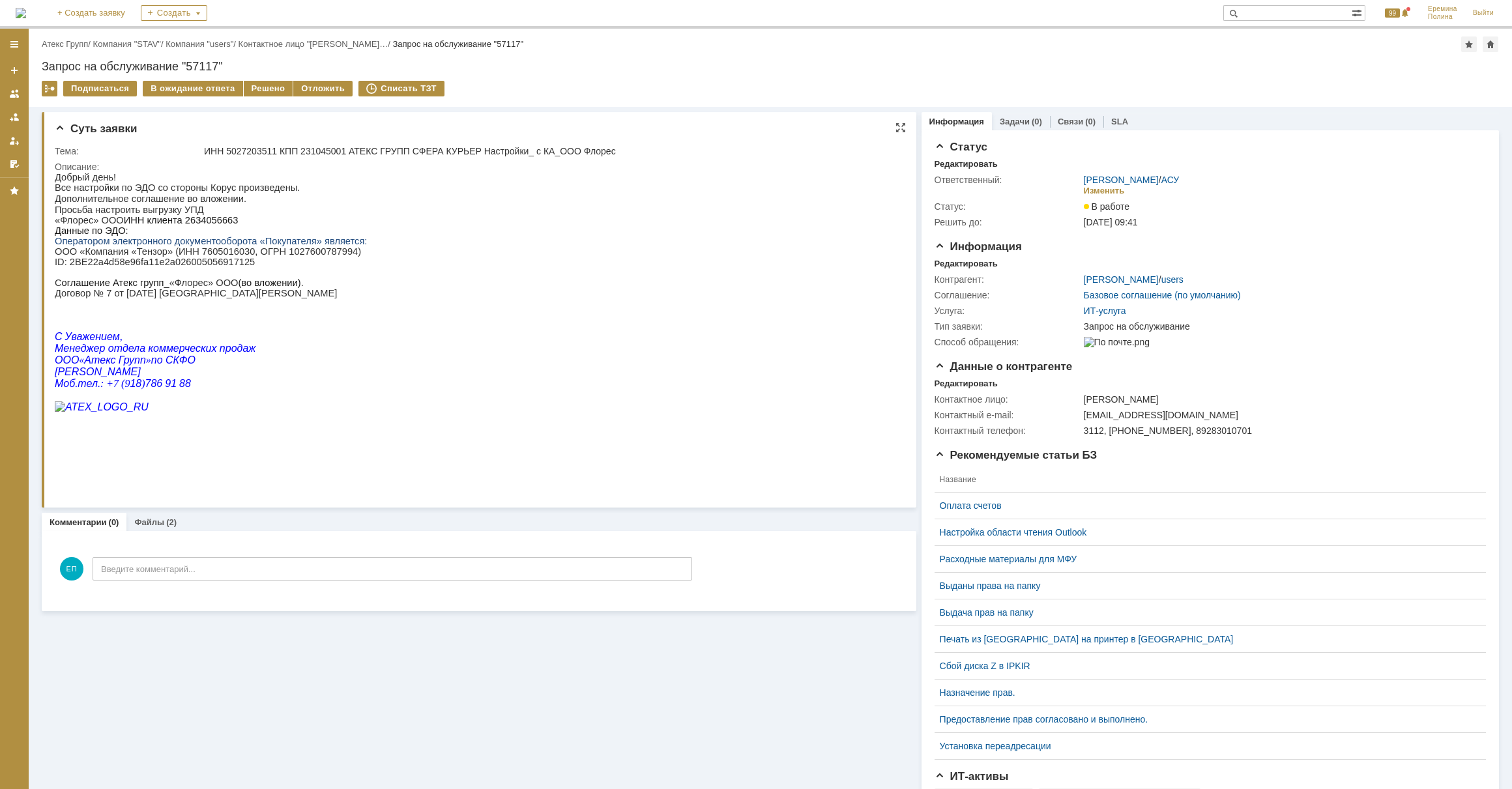
click at [185, 221] on span "2634056663" at bounding box center [211, 221] width 53 height 11
copy span "2634056663"
click at [191, 309] on p at bounding box center [211, 304] width 312 height 11
click at [1422, 747] on td "Установка переадресации" at bounding box center [1205, 747] width 541 height 27
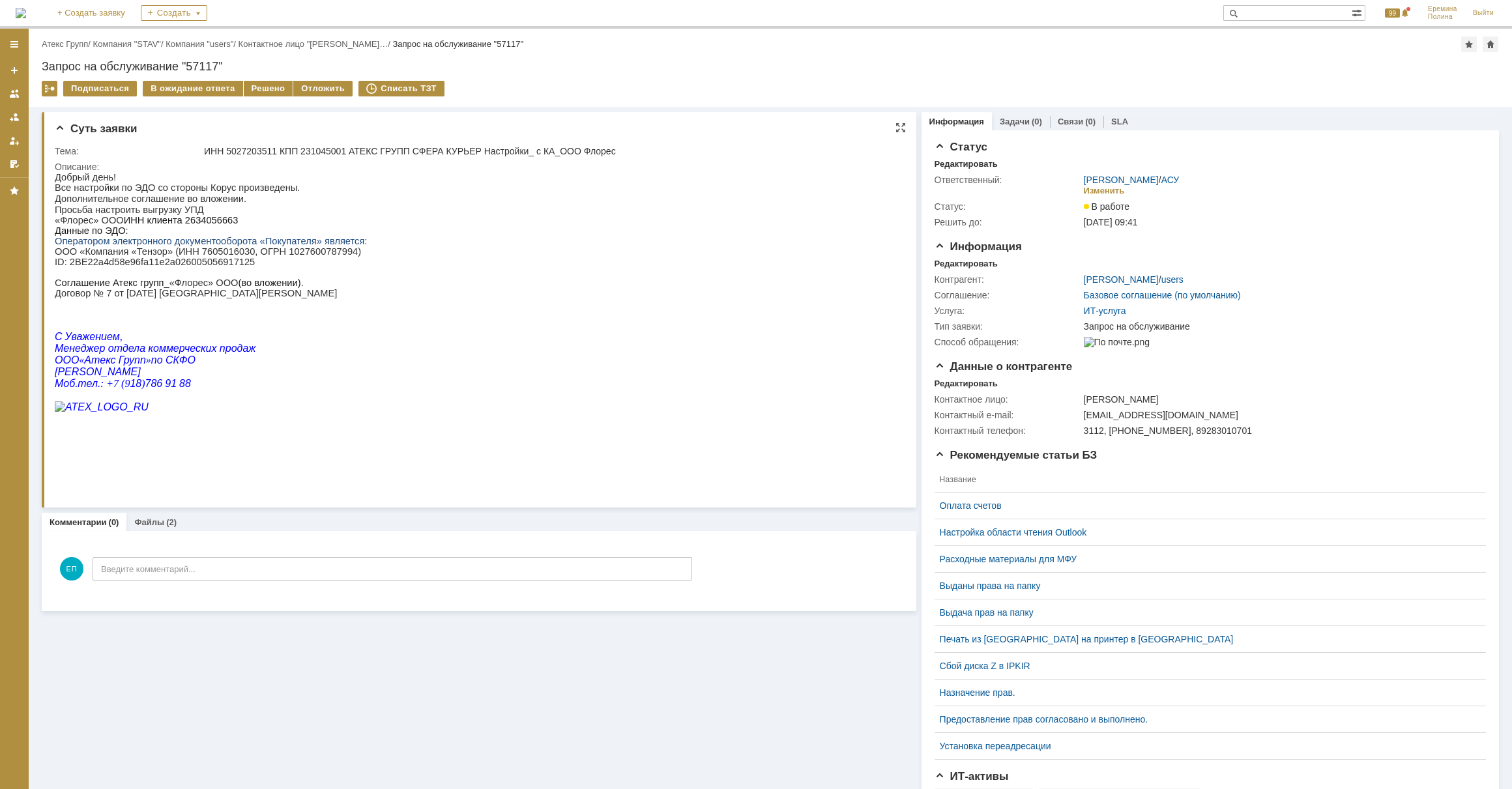
click at [185, 244] on span "Оператором электронного документооборота «Покупателя» является:" at bounding box center [211, 241] width 312 height 11
click at [191, 225] on span "2634056663" at bounding box center [211, 221] width 53 height 11
copy span "2634056663"
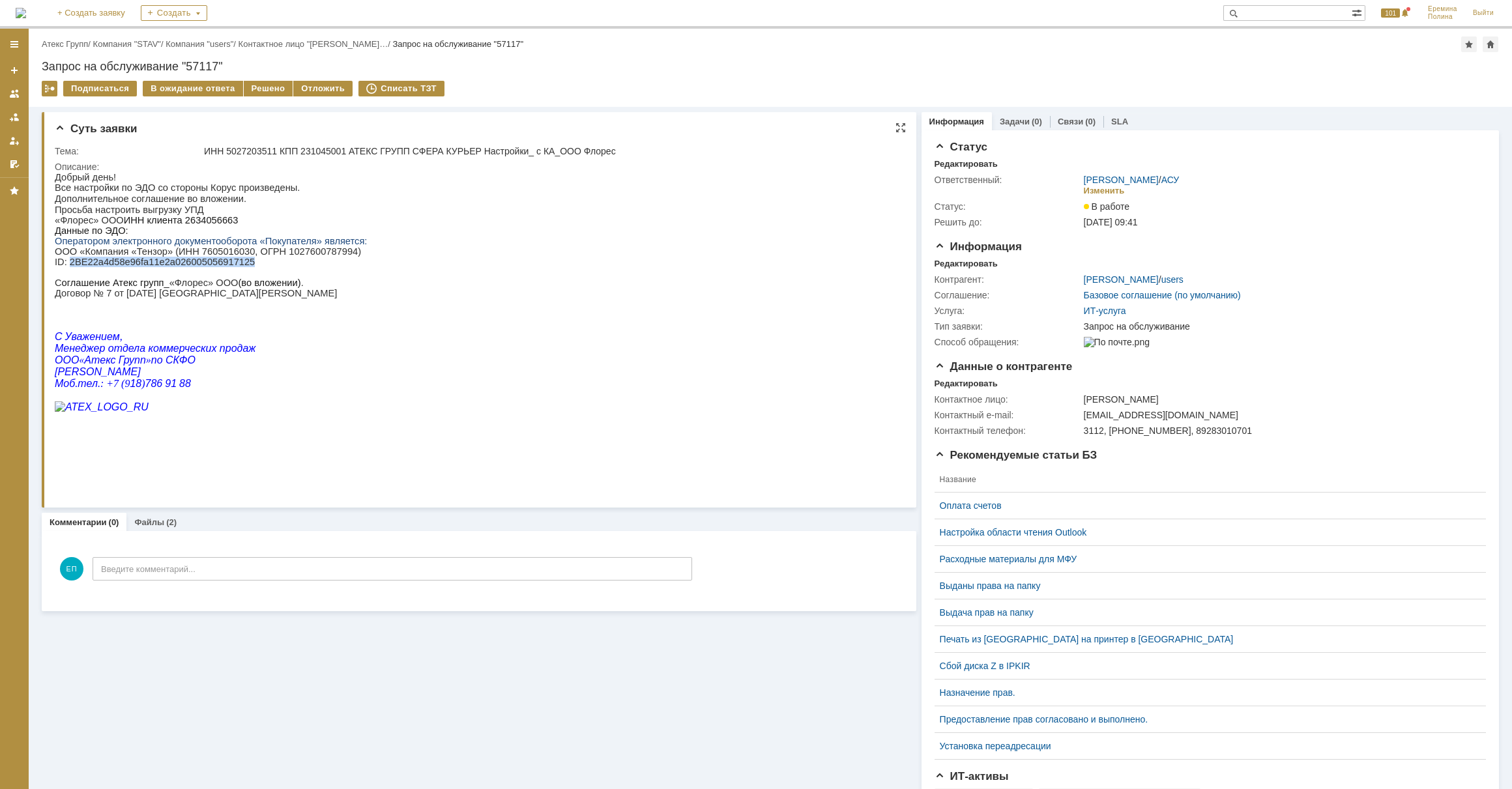
drag, startPoint x: 68, startPoint y: 270, endPoint x: 237, endPoint y: 271, distance: 169.0
click at [237, 267] on p "ID : 2BE22a4d58e96fa11e2a026005056917125" at bounding box center [211, 262] width 312 height 11
copy p "2BE22a4d58e96fa11e2a026005056917125"
click at [258, 85] on div "Решено" at bounding box center [268, 89] width 49 height 15
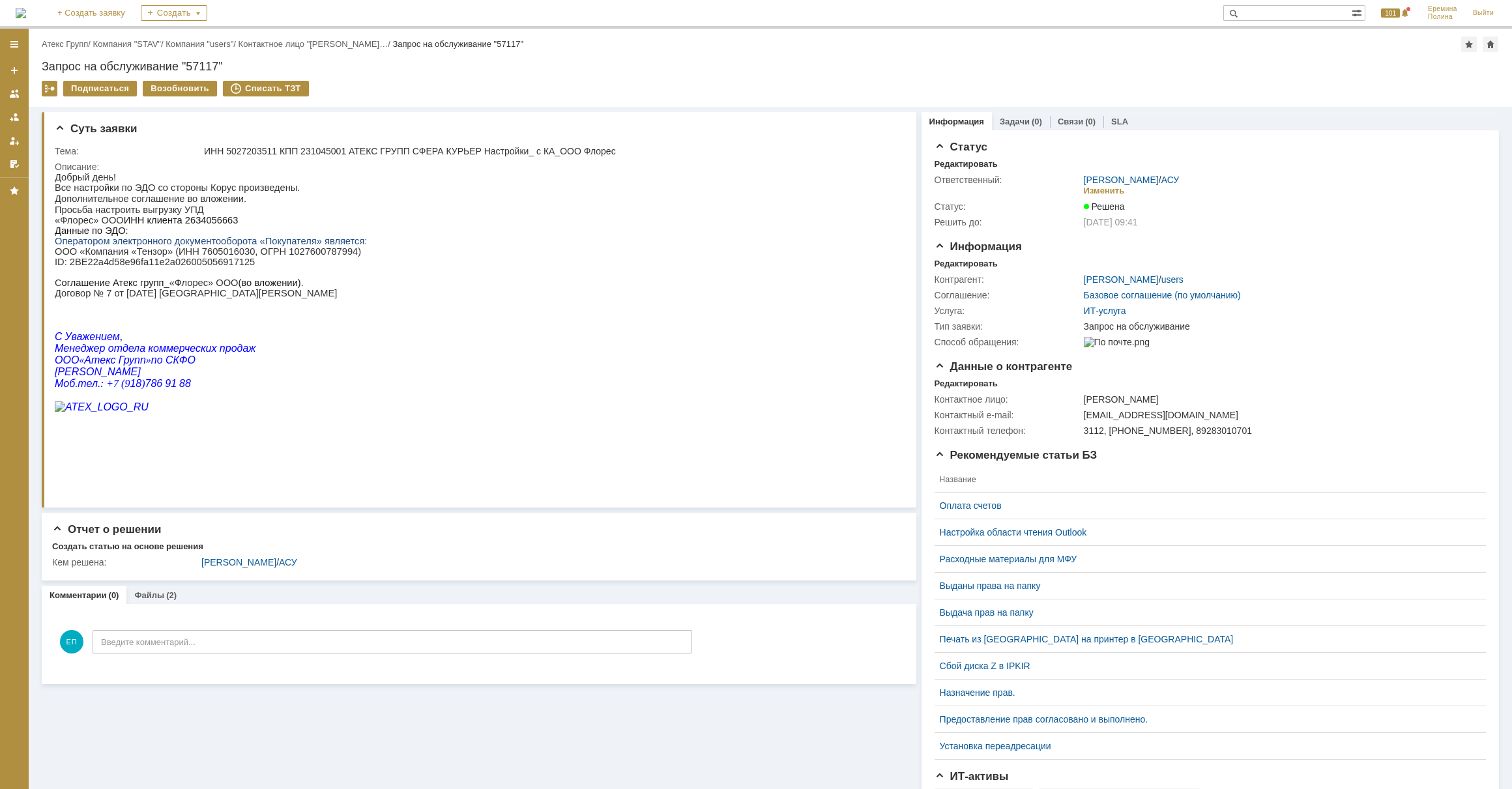
click at [59, 49] on div "Назад | Атекс Групп / Компания "STAV" / Компания "users" / Контактное лицо "[PE…" at bounding box center [770, 44] width 1457 height 15
click at [67, 39] on link "Атекс Групп" at bounding box center [65, 44] width 46 height 10
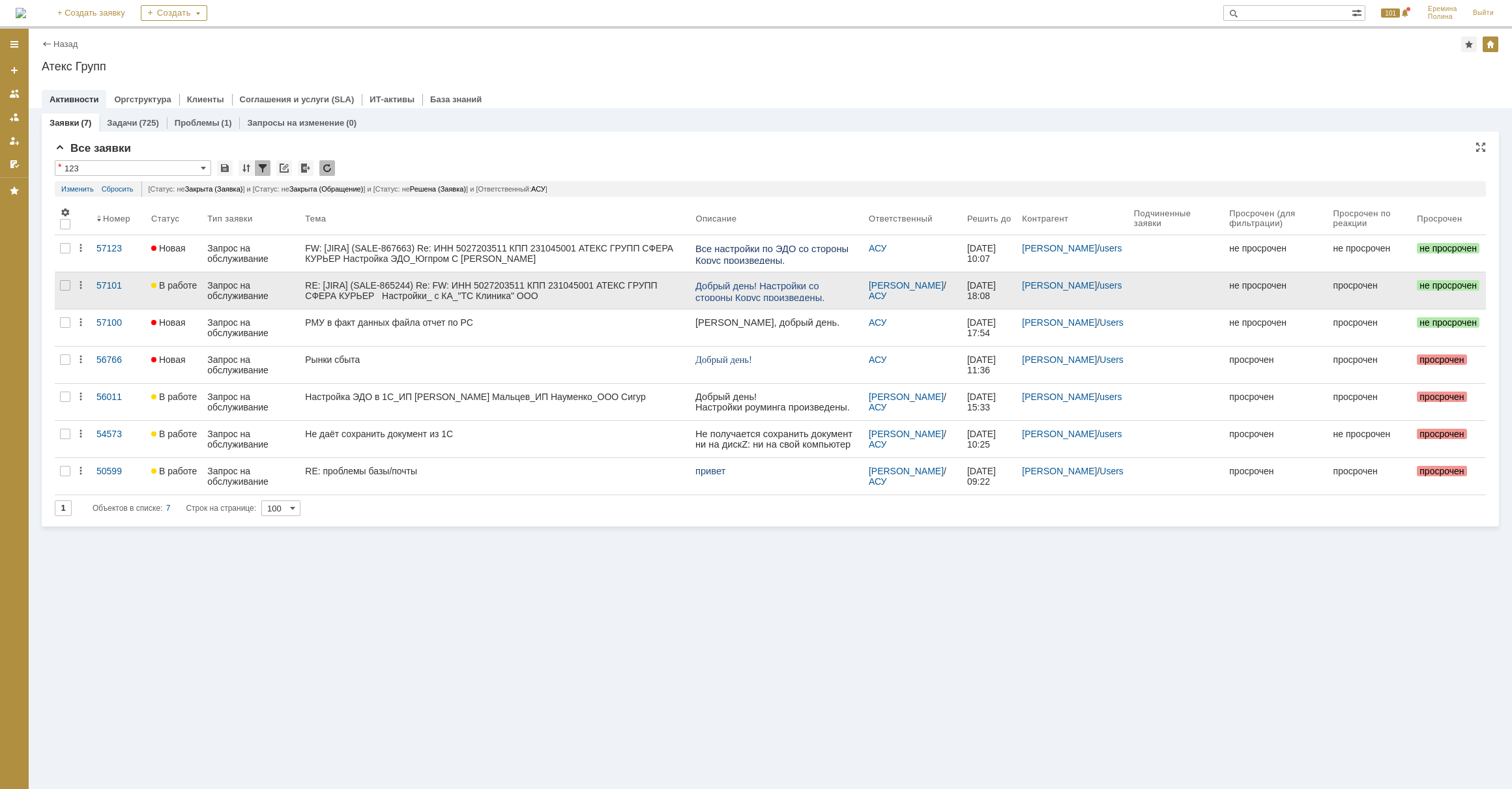
click at [535, 292] on div "RE: [JIRA] (SALE-865244) Re: FW: ИНН 5027203511 КПП 231045001 АТЕКС ГРУПП СФЕРА…" at bounding box center [494, 290] width 380 height 21
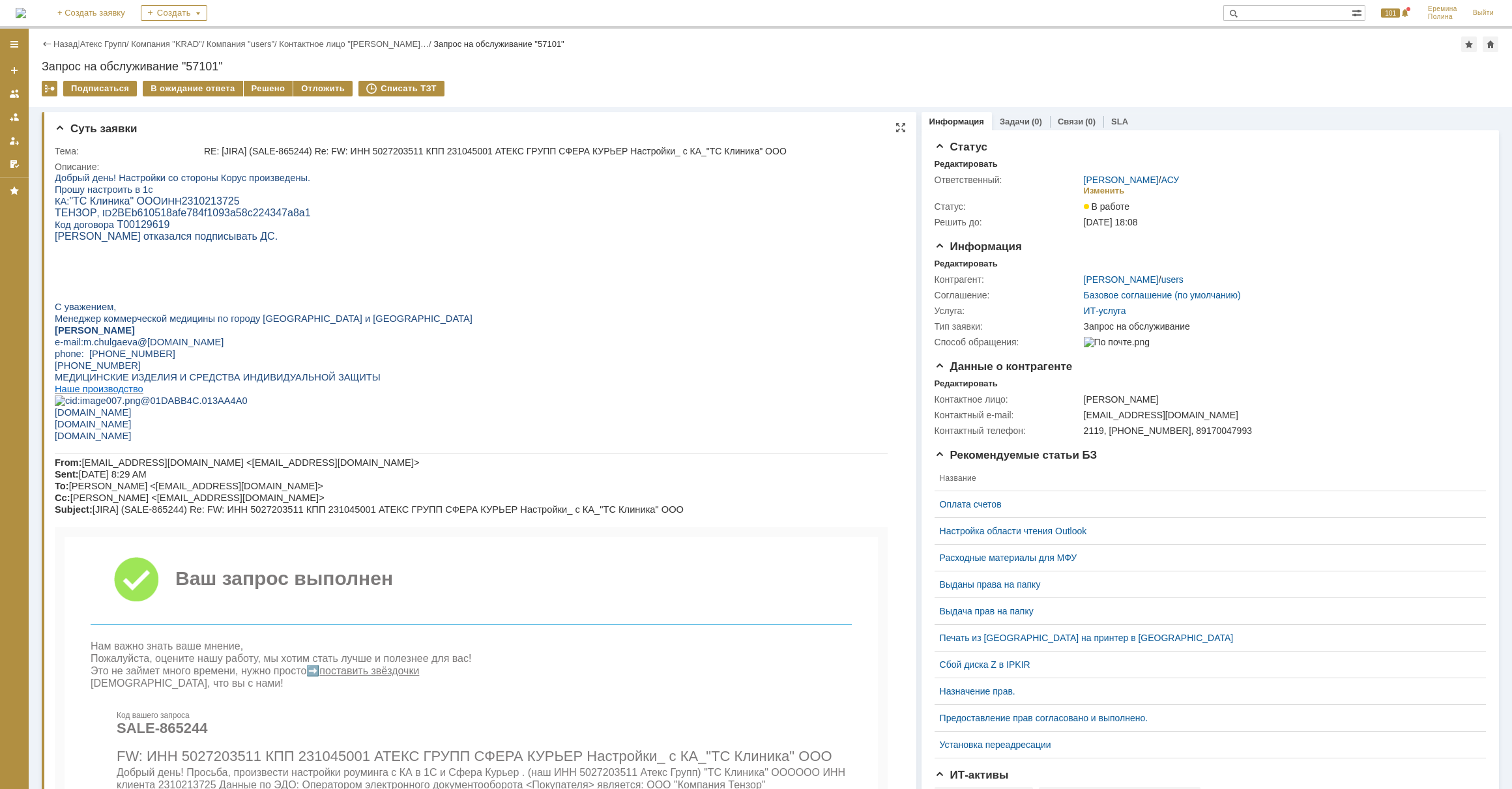
click at [185, 201] on span "2310213725" at bounding box center [211, 201] width 58 height 11
copy span "2310213725"
drag, startPoint x: 107, startPoint y: 215, endPoint x: 282, endPoint y: 220, distance: 175.1
click at [282, 218] on span "2BEb610518afe784f1093a58c224347a8a1" at bounding box center [211, 213] width 199 height 11
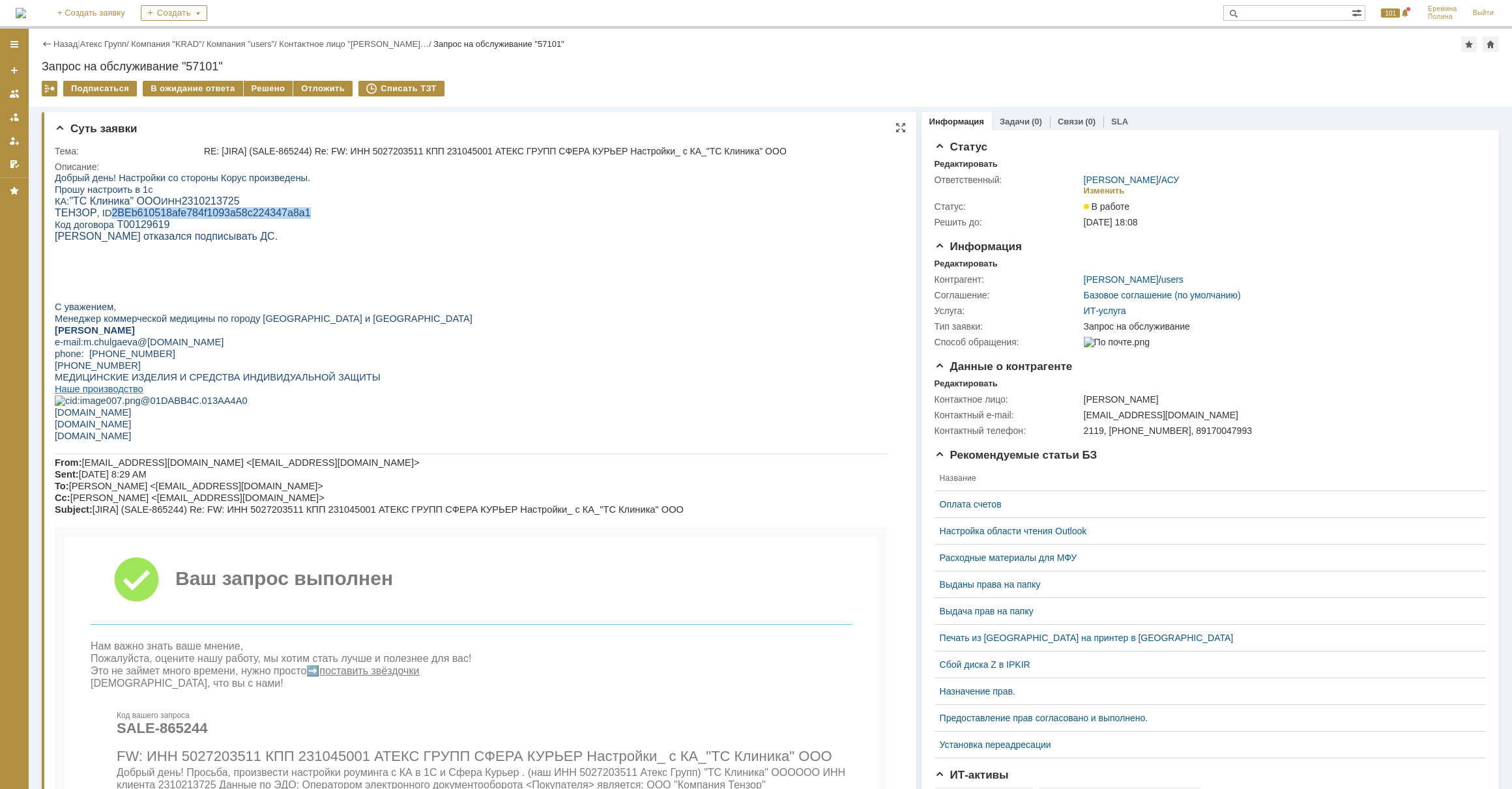
copy span "2BEb610518afe784f1093a58c224347a8a1"
drag, startPoint x: 844, startPoint y: 787, endPoint x: 839, endPoint y: 794, distance: 8.6
click at [839, 767] on td "FW: ИНН 5027203511 КПП 231045001 АТЕКС ГРУПП СФЕРА КУРЬЕР Настройки_ с КА_"ТС К…" at bounding box center [484, 752] width 735 height 28
click at [125, 44] on link "Атекс Групп" at bounding box center [103, 44] width 46 height 10
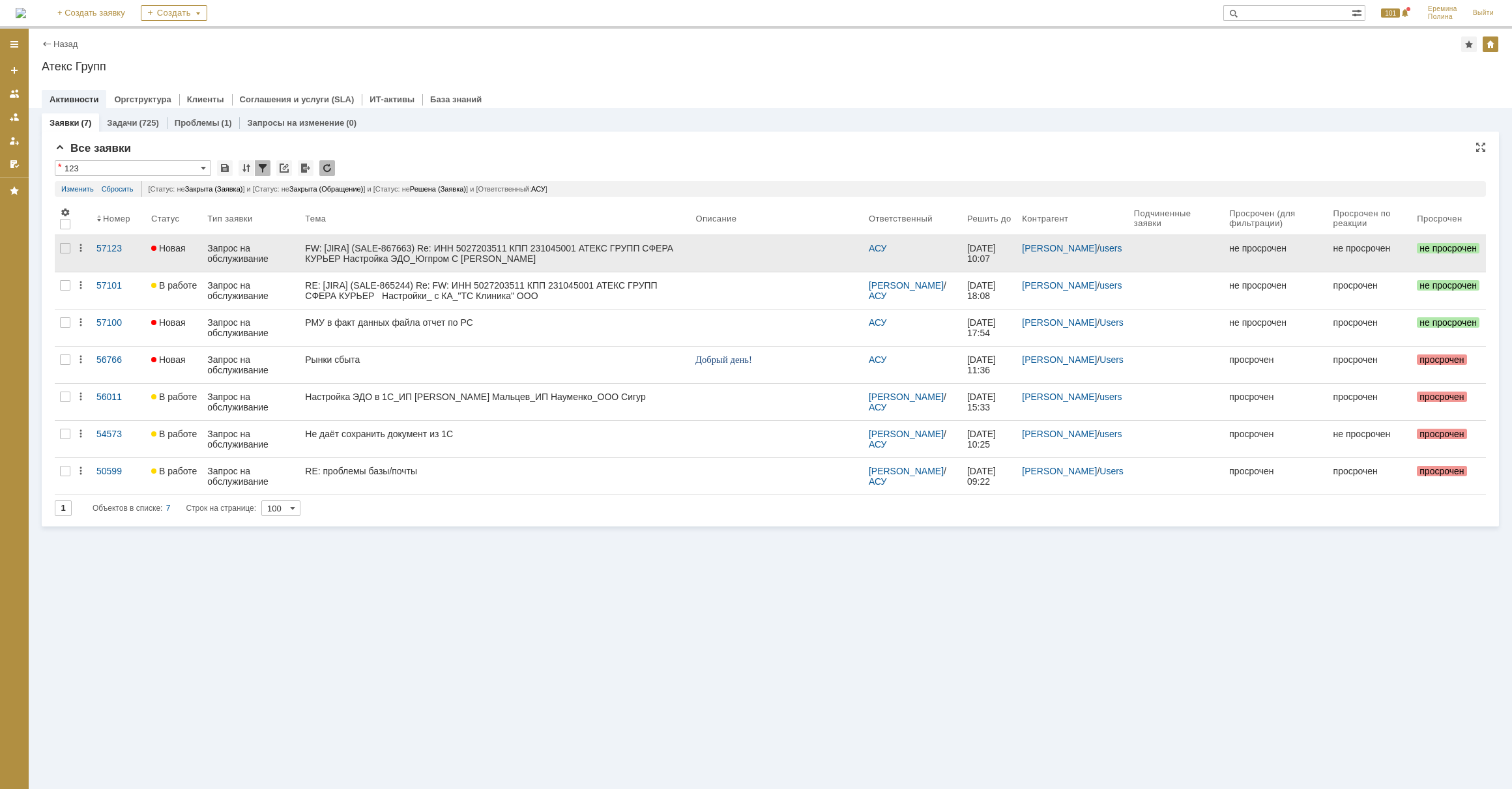
click at [502, 250] on div "FW: [JIRA] (SALE-867663) Re: ИНН 5027203511 КПП 231045001 АТЕКС ГРУПП СФЕРА КУР…" at bounding box center [494, 253] width 380 height 21
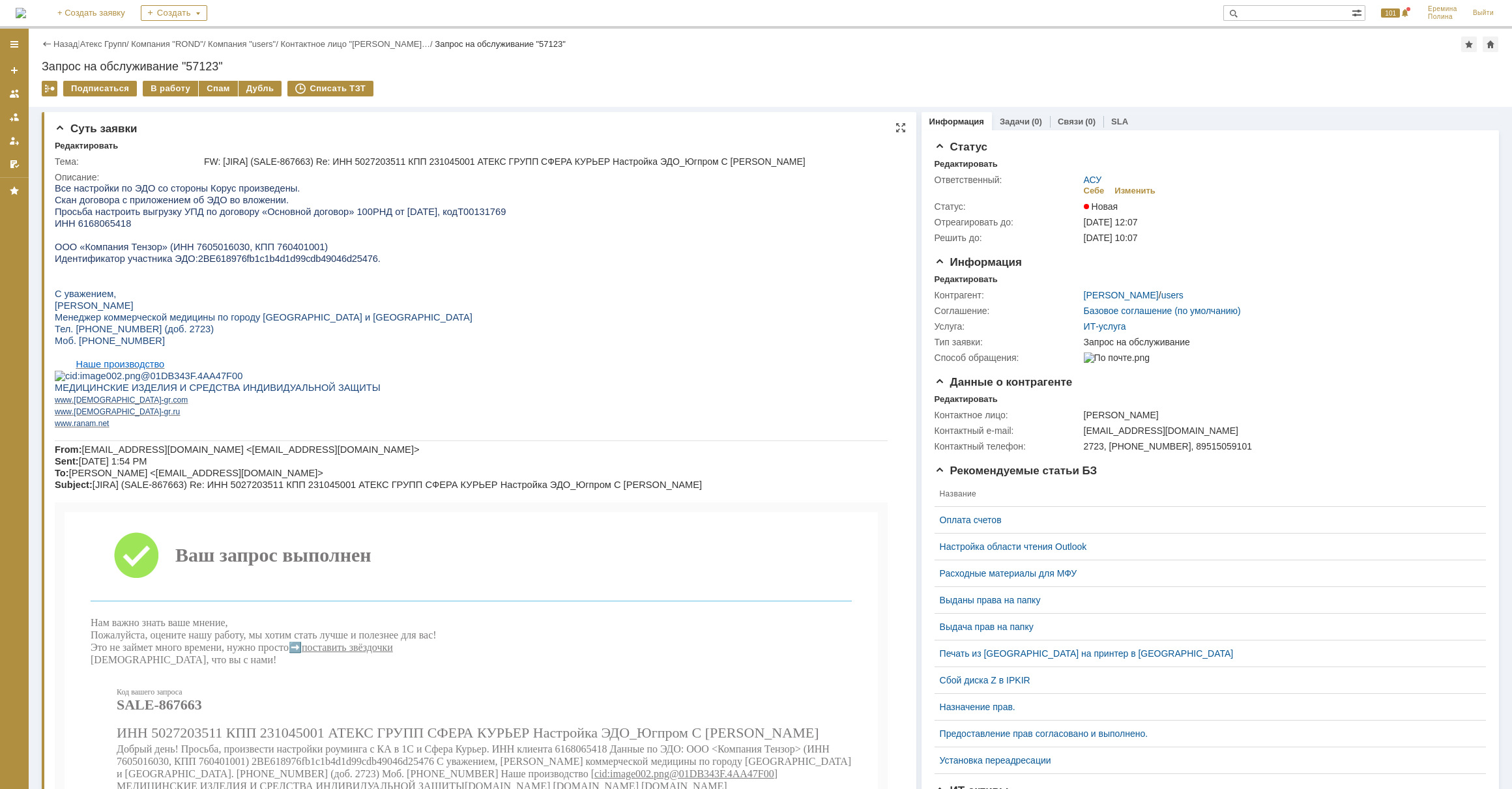
click at [117, 224] on span "ИНН 6168065418" at bounding box center [93, 224] width 76 height 11
drag, startPoint x: 117, startPoint y: 224, endPoint x: 110, endPoint y: 224, distance: 7.0
copy span "6168065418"
drag, startPoint x: 187, startPoint y: 265, endPoint x: 346, endPoint y: 263, distance: 159.0
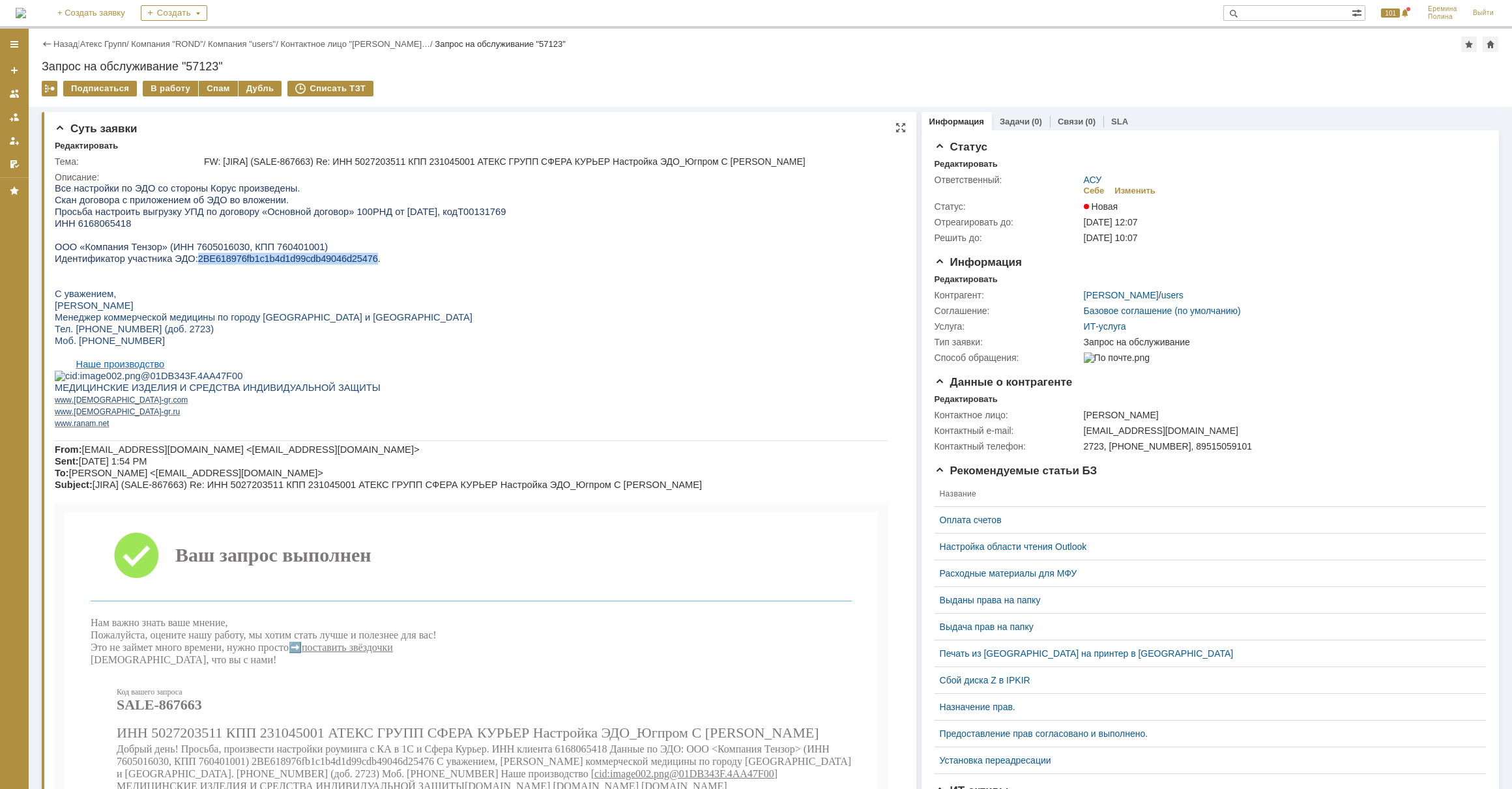
click at [346, 263] on span "2BE618976fb1c1b4d1d99cdb49046d25476." at bounding box center [289, 259] width 183 height 11
copy span "2BE618976fb1c1b4d1d99cdb49046d25476"
click at [110, 229] on span "ИНН 6168065418" at bounding box center [93, 224] width 76 height 11
copy span "6168065418"
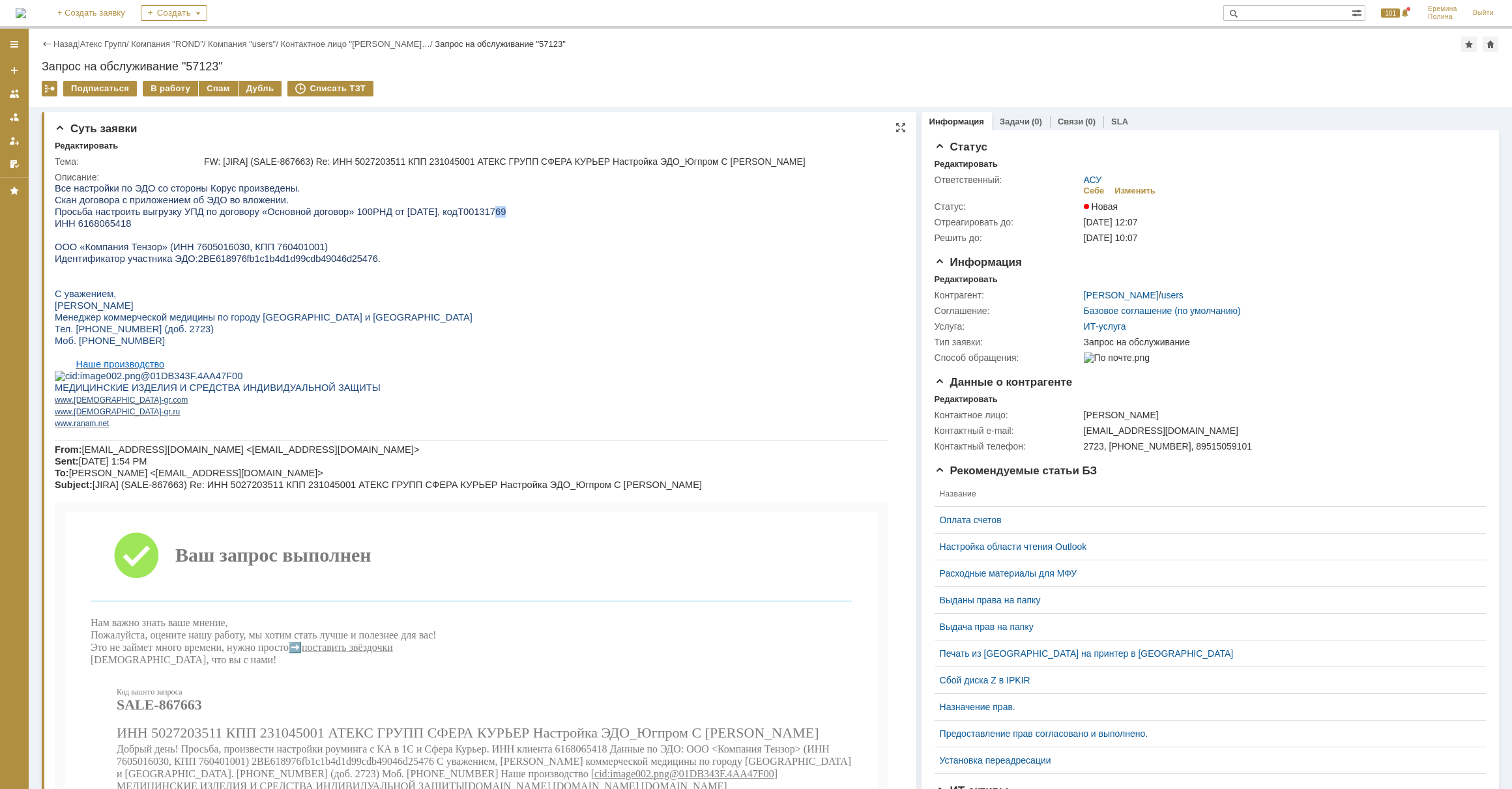
drag, startPoint x: 475, startPoint y: 211, endPoint x: 482, endPoint y: 212, distance: 7.1
click at [482, 212] on span "Т00131769" at bounding box center [481, 212] width 49 height 11
